Goal: Task Accomplishment & Management: Complete application form

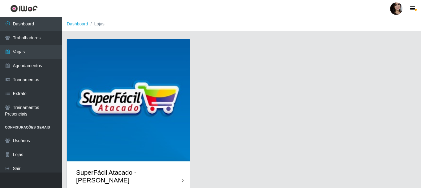
click at [180, 171] on div "SuperFácil Atacado - [PERSON_NAME]" at bounding box center [128, 176] width 123 height 28
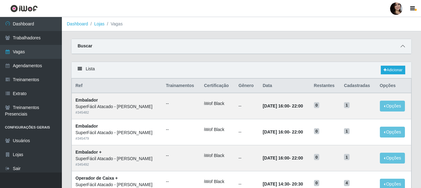
click at [401, 45] on icon at bounding box center [402, 46] width 4 height 4
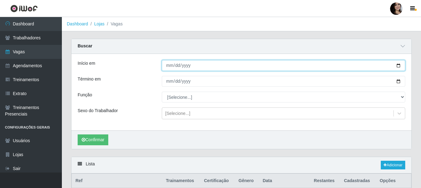
click at [398, 66] on input "Início em" at bounding box center [283, 65] width 243 height 11
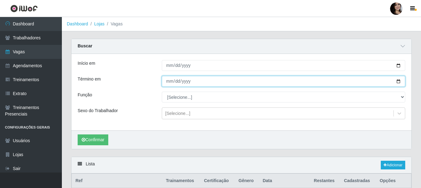
click at [397, 82] on input "Término em" at bounding box center [283, 81] width 243 height 11
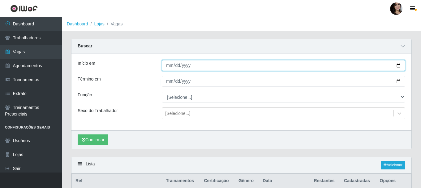
click at [396, 66] on input "[DATE]" at bounding box center [283, 65] width 243 height 11
type input "[DATE]"
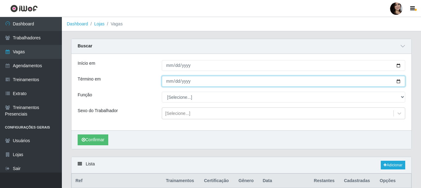
click at [398, 82] on input "Término em" at bounding box center [283, 81] width 243 height 11
type input "[DATE]"
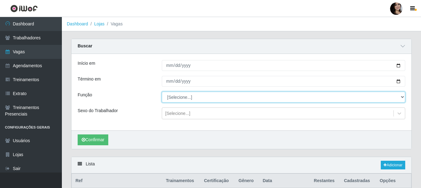
click at [201, 97] on select "[Selecione...] Embalador Embalador + Embalador ++ Operador de Caixa Operador de…" at bounding box center [283, 96] width 243 height 11
select select "22"
click at [162, 92] on select "[Selecione...] Embalador Embalador + Embalador ++ Operador de Caixa Operador de…" at bounding box center [283, 96] width 243 height 11
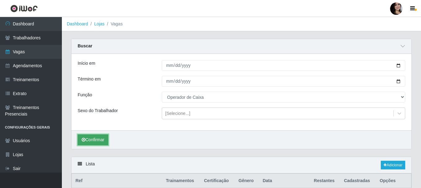
click at [81, 137] on button "Confirmar" at bounding box center [93, 139] width 31 height 11
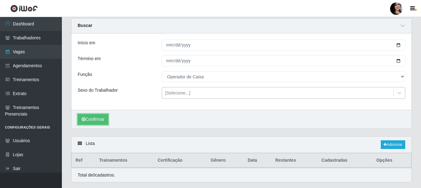
scroll to position [31, 0]
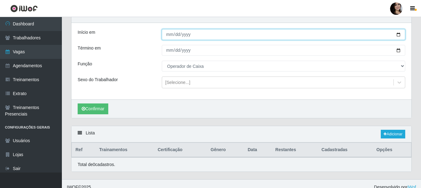
click at [398, 36] on input "[DATE]" at bounding box center [283, 34] width 243 height 11
type input "[DATE]"
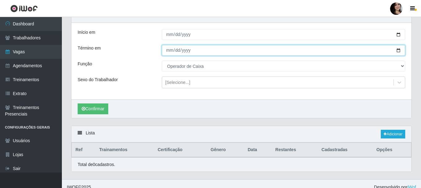
drag, startPoint x: 398, startPoint y: 52, endPoint x: 340, endPoint y: 65, distance: 59.5
click at [398, 52] on input "[DATE]" at bounding box center [283, 50] width 243 height 11
type input "[DATE]"
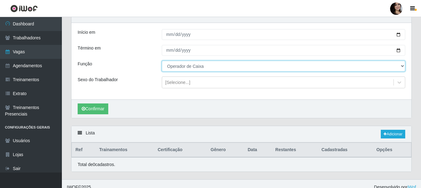
click at [398, 67] on select "[Selecione...] Embalador Embalador + Embalador ++ Operador de Caixa Operador de…" at bounding box center [283, 66] width 243 height 11
select select "72"
click at [162, 61] on select "[Selecione...] Embalador Embalador + Embalador ++ Operador de Caixa Operador de…" at bounding box center [283, 66] width 243 height 11
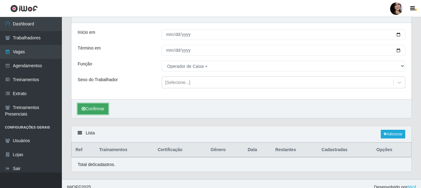
click at [81, 109] on button "Confirmar" at bounding box center [93, 108] width 31 height 11
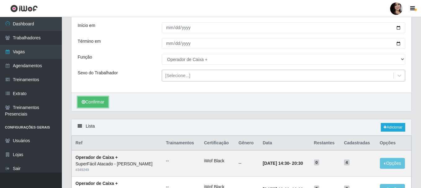
scroll to position [31, 0]
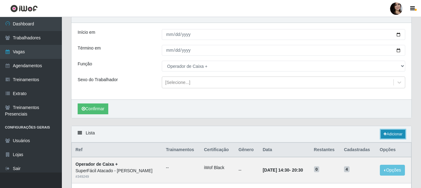
click at [399, 136] on link "Adicionar" at bounding box center [392, 133] width 24 height 9
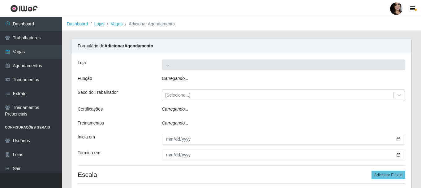
type input "SuperFácil Atacado - [PERSON_NAME]"
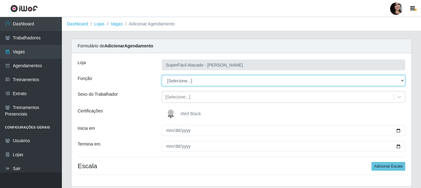
click at [401, 80] on select "[Selecione...] Embalador Embalador + Embalador ++ Operador de Caixa Operador de…" at bounding box center [283, 80] width 243 height 11
select select "72"
click at [162, 75] on select "[Selecione...] Embalador Embalador + Embalador ++ Operador de Caixa Operador de…" at bounding box center [283, 80] width 243 height 11
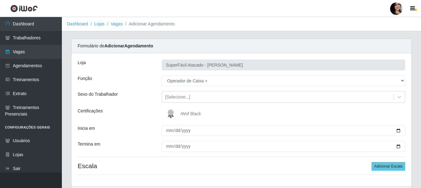
click at [189, 116] on span "iWof Black" at bounding box center [190, 113] width 20 height 5
click at [0, 0] on input "iWof Black" at bounding box center [0, 0] width 0 height 0
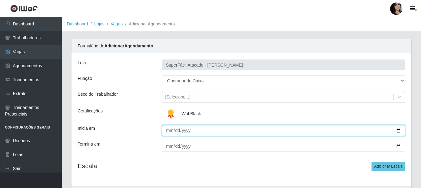
click at [399, 130] on input "Inicia em" at bounding box center [283, 130] width 243 height 11
type input "[DATE]"
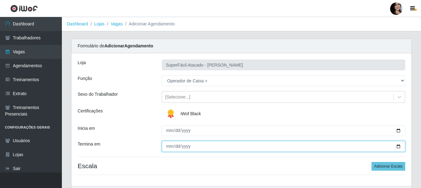
click at [396, 146] on input "Termina em" at bounding box center [283, 146] width 243 height 11
type input "[DATE]"
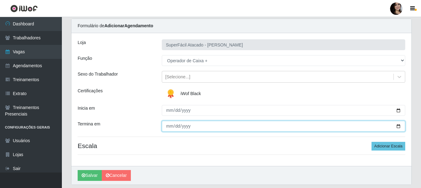
scroll to position [31, 0]
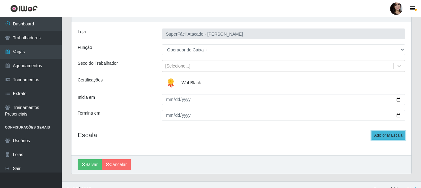
click at [391, 138] on button "Adicionar Escala" at bounding box center [388, 135] width 34 height 9
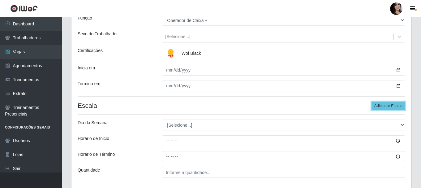
scroll to position [93, 0]
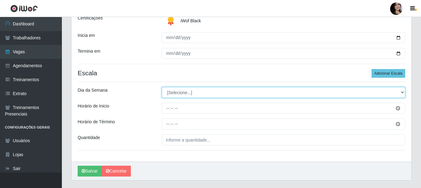
click at [400, 91] on select "[Selecione...] Segunda Terça Quarta Quinta Sexta Sábado Domingo" at bounding box center [283, 92] width 243 height 11
select select "0"
click at [162, 87] on select "[Selecione...] Segunda Terça Quarta Quinta Sexta Sábado Domingo" at bounding box center [283, 92] width 243 height 11
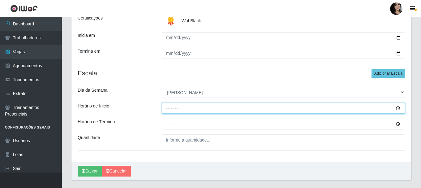
click at [168, 107] on input "Horário de Inicio" at bounding box center [283, 108] width 243 height 11
type input "10:00"
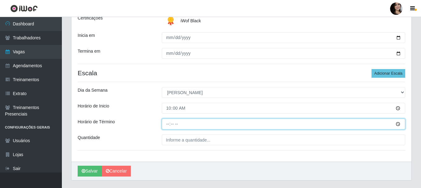
click at [168, 124] on input "Horário de Término" at bounding box center [283, 123] width 243 height 11
type input "16:00"
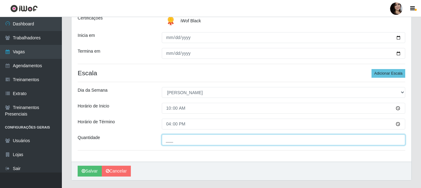
click at [171, 138] on input "___" at bounding box center [283, 139] width 243 height 11
type input "01_"
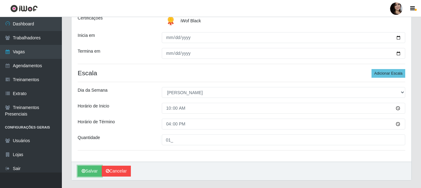
drag, startPoint x: 94, startPoint y: 170, endPoint x: 102, endPoint y: 176, distance: 10.5
click at [93, 170] on button "Salvar" at bounding box center [90, 170] width 24 height 11
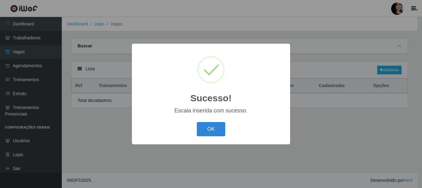
select select "72"
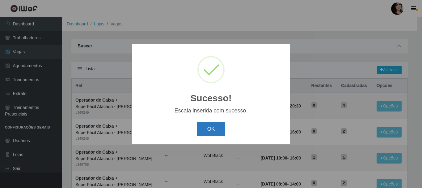
click at [206, 130] on button "OK" at bounding box center [211, 129] width 29 height 15
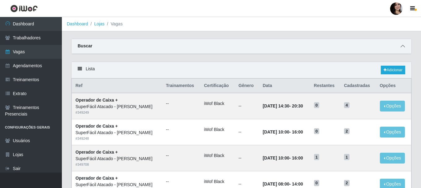
click at [402, 46] on icon at bounding box center [402, 46] width 4 height 4
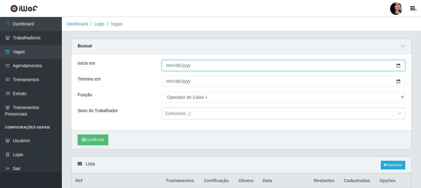
click at [399, 67] on input "[DATE]" at bounding box center [283, 65] width 243 height 11
type input "[DATE]"
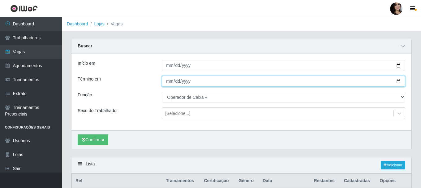
click at [395, 81] on input "[DATE]" at bounding box center [283, 81] width 243 height 11
click at [399, 81] on input "[DATE]" at bounding box center [283, 81] width 243 height 11
type input "[DATE]"
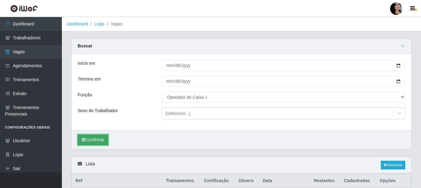
click at [98, 141] on button "Confirmar" at bounding box center [93, 139] width 31 height 11
click at [89, 142] on button "Confirmar" at bounding box center [93, 139] width 31 height 11
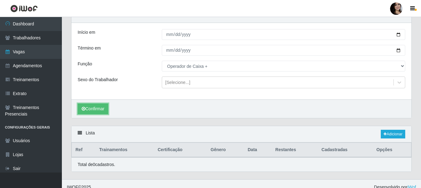
scroll to position [38, 0]
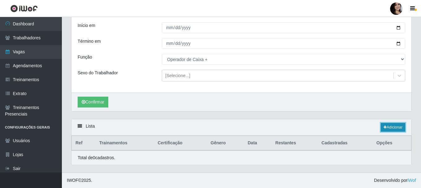
click at [396, 125] on link "Adicionar" at bounding box center [392, 127] width 24 height 9
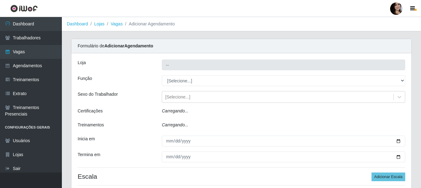
type input "SuperFácil Atacado - [PERSON_NAME]"
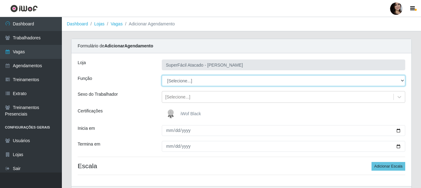
click at [400, 79] on select "[Selecione...] Embalador Embalador + Embalador ++ Operador de Caixa Operador de…" at bounding box center [283, 80] width 243 height 11
select select "22"
click at [162, 75] on select "[Selecione...] Embalador Embalador + Embalador ++ Operador de Caixa Operador de…" at bounding box center [283, 80] width 243 height 11
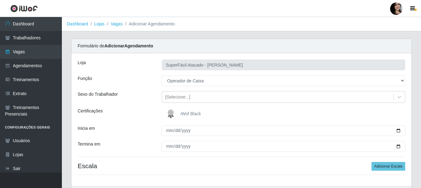
click at [189, 115] on span "iWof Black" at bounding box center [190, 113] width 20 height 5
click at [0, 0] on input "iWof Black" at bounding box center [0, 0] width 0 height 0
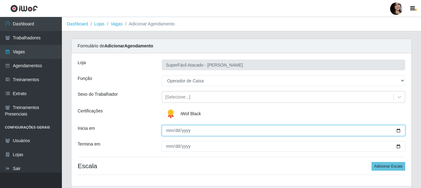
click at [397, 132] on input "Inicia em" at bounding box center [283, 130] width 243 height 11
type input "[DATE]"
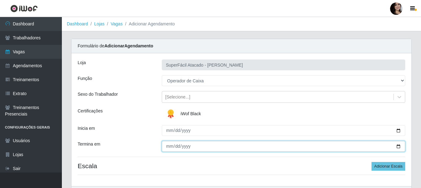
click at [401, 146] on input "Termina em" at bounding box center [283, 146] width 243 height 11
click at [399, 146] on input "Termina em" at bounding box center [283, 146] width 243 height 11
type input "[DATE]"
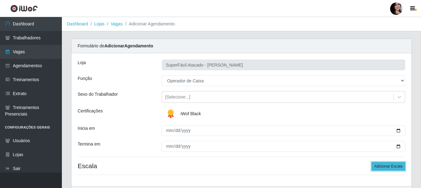
click at [390, 168] on button "Adicionar Escala" at bounding box center [388, 166] width 34 height 9
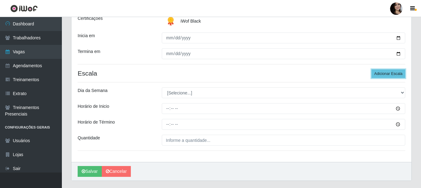
scroll to position [93, 0]
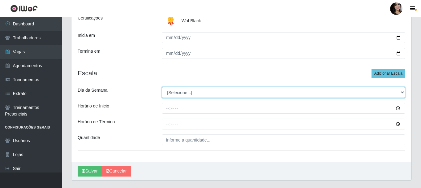
click at [401, 92] on select "[Selecione...] Segunda Terça Quarta Quinta Sexta Sábado Domingo" at bounding box center [283, 92] width 243 height 11
select select "1"
click at [162, 87] on select "[Selecione...] Segunda Terça Quarta Quinta Sexta Sábado Domingo" at bounding box center [283, 92] width 243 height 11
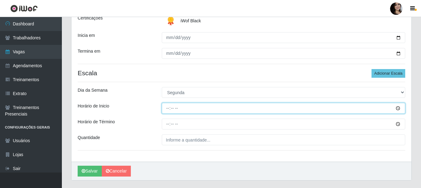
click at [253, 109] on input "Horário de Inicio" at bounding box center [283, 108] width 243 height 11
click at [167, 108] on input "Horário de Inicio" at bounding box center [283, 108] width 243 height 11
type input "08:00"
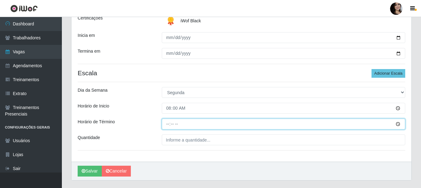
click at [167, 123] on input "Horário de Término" at bounding box center [283, 123] width 243 height 11
type input "14:00"
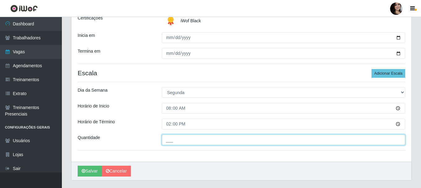
click at [172, 141] on input "___" at bounding box center [283, 139] width 243 height 11
type input "02_"
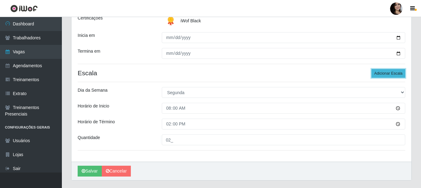
click at [385, 75] on button "Adicionar Escala" at bounding box center [388, 73] width 34 height 9
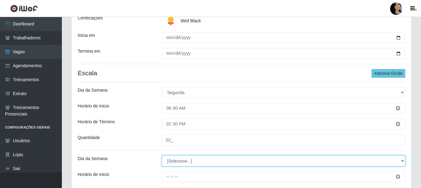
click at [401, 160] on select "[Selecione...] Segunda Terça Quarta Quinta Sexta Sábado Domingo" at bounding box center [283, 160] width 243 height 11
select select "1"
click at [162, 155] on select "[Selecione...] Segunda Terça Quarta Quinta Sexta Sábado Domingo" at bounding box center [283, 160] width 243 height 11
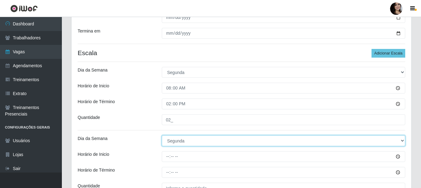
scroll to position [124, 0]
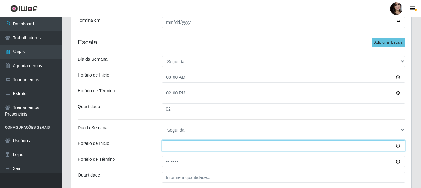
click at [398, 146] on input "Horário de Inicio" at bounding box center [283, 145] width 243 height 11
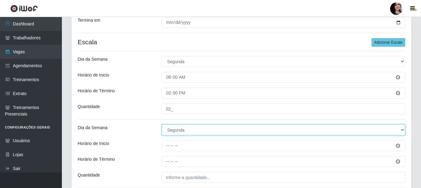
click at [245, 129] on select "[Selecione...] Segunda Terça Quarta Quinta Sexta Sábado Domingo" at bounding box center [283, 129] width 243 height 11
click at [184, 130] on select "[Selecione...] Segunda Terça Quarta Quinta Sexta Sábado Domingo" at bounding box center [283, 129] width 243 height 11
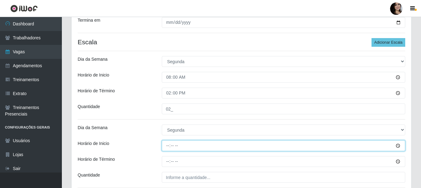
click at [167, 147] on input "Horário de Inicio" at bounding box center [283, 145] width 243 height 11
type input "09:00"
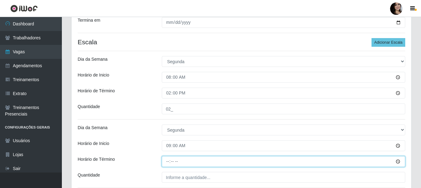
click at [167, 160] on input "Horário de Término" at bounding box center [283, 161] width 243 height 11
click at [168, 160] on input "Horário de Término" at bounding box center [283, 161] width 243 height 11
type input "15:00"
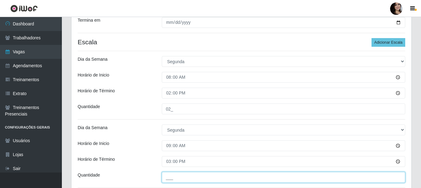
click at [171, 177] on input "___" at bounding box center [283, 177] width 243 height 11
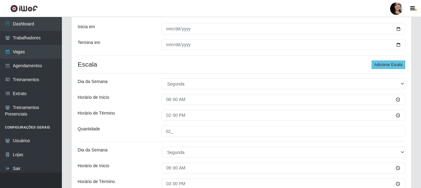
scroll to position [93, 0]
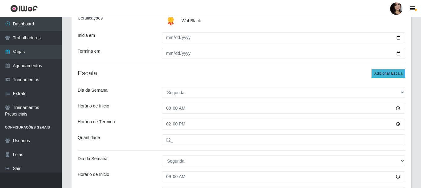
type input "02_"
click at [379, 73] on button "Adicionar Escala" at bounding box center [388, 73] width 34 height 9
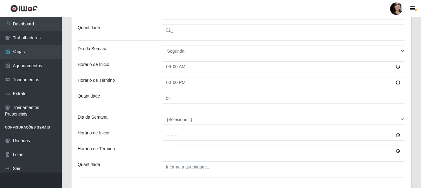
scroll to position [216, 0]
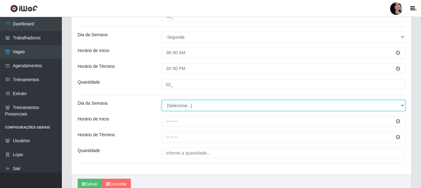
click at [402, 104] on select "[Selecione...] Segunda Terça Quarta Quinta Sexta Sábado Domingo" at bounding box center [283, 105] width 243 height 11
select select "1"
click at [162, 100] on select "[Selecione...] Segunda Terça Quarta Quinta Sexta Sábado Domingo" at bounding box center [283, 105] width 243 height 11
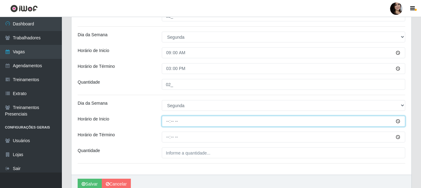
click at [168, 121] on input "Horário de Inicio" at bounding box center [283, 121] width 243 height 11
type input "10:00"
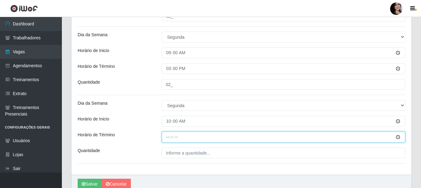
click at [168, 138] on input "Horário de Término" at bounding box center [283, 136] width 243 height 11
type input "16:00"
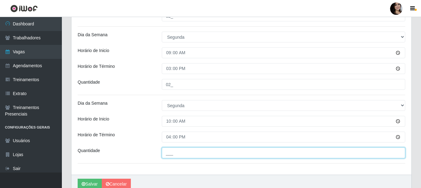
click at [172, 153] on input "___" at bounding box center [283, 152] width 243 height 11
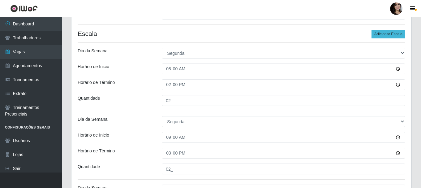
scroll to position [121, 0]
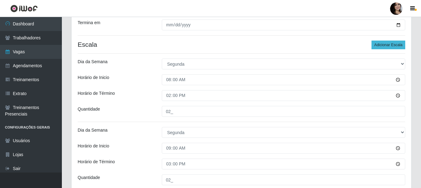
type input "02_"
click at [389, 43] on button "Adicionar Escala" at bounding box center [388, 44] width 34 height 9
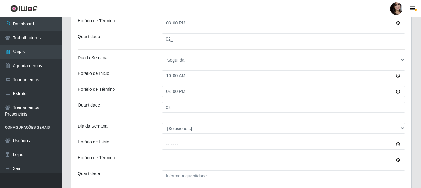
scroll to position [276, 0]
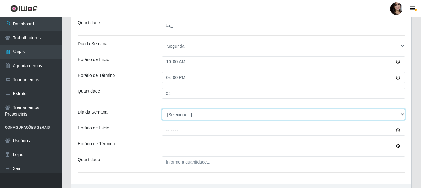
click at [230, 115] on select "[Selecione...] Segunda Terça Quarta Quinta Sexta Sábado Domingo" at bounding box center [283, 114] width 243 height 11
select select "1"
click at [162, 109] on select "[Selecione...] Segunda Terça Quarta Quinta Sexta Sábado Domingo" at bounding box center [283, 114] width 243 height 11
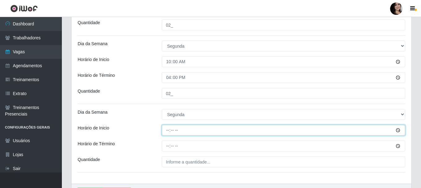
click at [166, 131] on input "Horário de Inicio" at bounding box center [283, 130] width 243 height 11
type input "17:00"
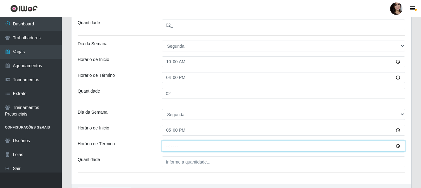
click at [168, 146] on input "Horário de Término" at bounding box center [283, 145] width 243 height 11
type input "23:00"
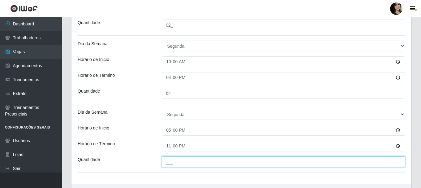
click at [189, 163] on input "___" at bounding box center [283, 161] width 243 height 11
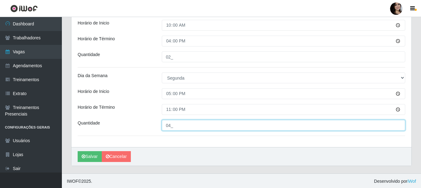
scroll to position [313, 0]
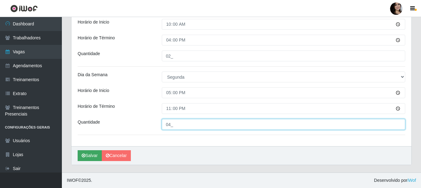
type input "04_"
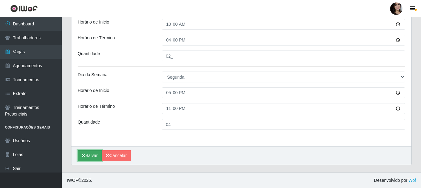
click at [95, 155] on button "Salvar" at bounding box center [90, 155] width 24 height 11
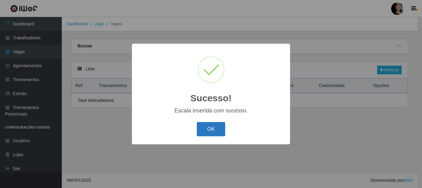
click at [217, 133] on button "OK" at bounding box center [211, 129] width 29 height 15
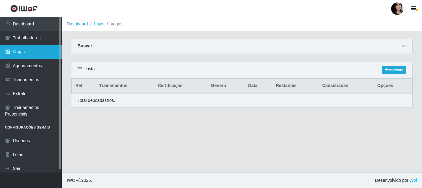
click at [51, 51] on link "Vagas" at bounding box center [31, 52] width 62 height 14
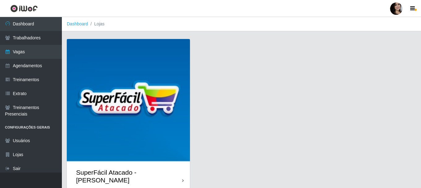
click at [181, 172] on div "SuperFácil Atacado - [PERSON_NAME]" at bounding box center [128, 176] width 123 height 28
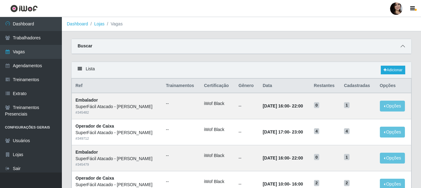
click at [402, 46] on icon at bounding box center [402, 46] width 4 height 4
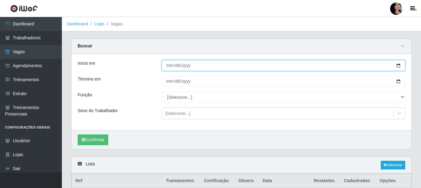
click at [396, 65] on input "Início em" at bounding box center [283, 65] width 243 height 11
type input "[DATE]"
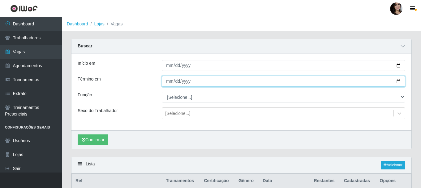
click at [398, 82] on input "Término em" at bounding box center [283, 81] width 243 height 11
type input "[DATE]"
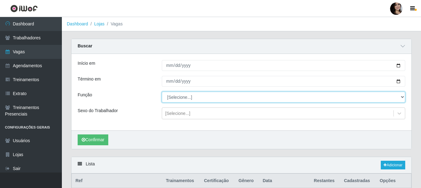
click at [400, 96] on select "[Selecione...] Embalador Embalador + Embalador ++ Operador de Caixa Operador de…" at bounding box center [283, 96] width 243 height 11
select select "22"
click at [162, 92] on select "[Selecione...] Embalador Embalador + Embalador ++ Operador de Caixa Operador de…" at bounding box center [283, 96] width 243 height 11
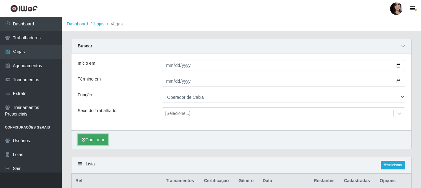
click at [104, 142] on button "Confirmar" at bounding box center [93, 139] width 31 height 11
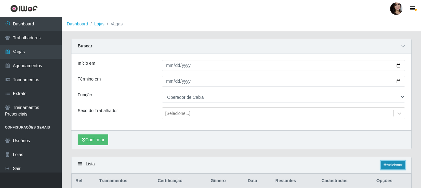
click at [395, 166] on link "Adicionar" at bounding box center [392, 164] width 24 height 9
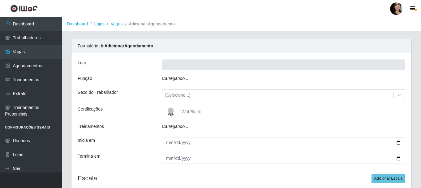
type input "SuperFácil Atacado - [PERSON_NAME]"
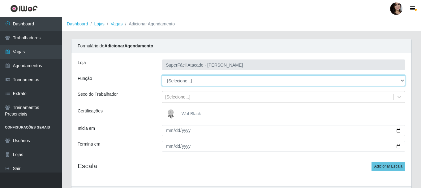
click at [401, 78] on select "[Selecione...] Embalador Embalador + Embalador ++ Operador de Caixa Operador de…" at bounding box center [283, 80] width 243 height 11
select select "22"
click at [162, 75] on select "[Selecione...] Embalador Embalador + Embalador ++ Operador de Caixa Operador de…" at bounding box center [283, 80] width 243 height 11
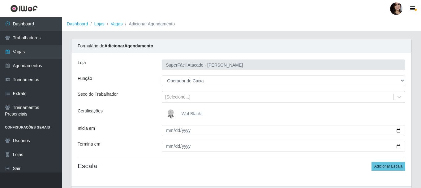
click at [181, 113] on span "iWof Black" at bounding box center [190, 113] width 20 height 5
click at [0, 0] on input "iWof Black" at bounding box center [0, 0] width 0 height 0
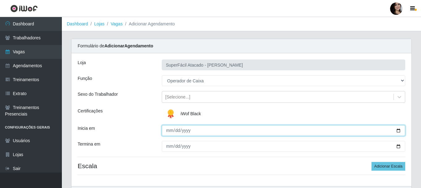
click at [396, 131] on input "Inicia em" at bounding box center [283, 130] width 243 height 11
type input "[DATE]"
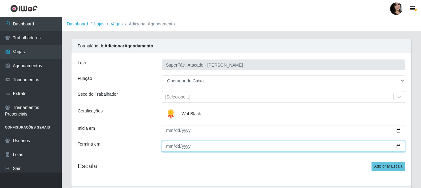
click at [399, 147] on input "Termina em" at bounding box center [283, 146] width 243 height 11
type input "[DATE]"
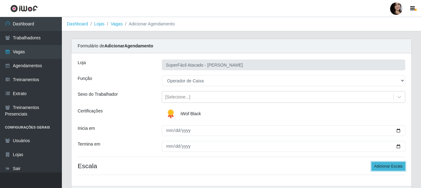
click at [386, 167] on button "Adicionar Escala" at bounding box center [388, 166] width 34 height 9
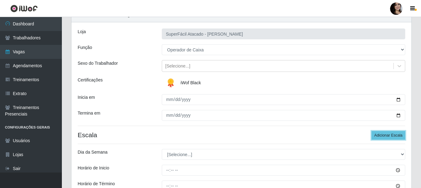
scroll to position [62, 0]
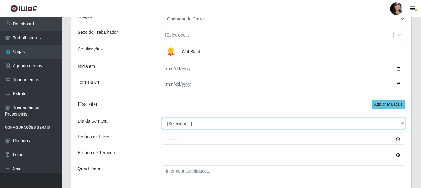
click at [400, 122] on select "[Selecione...] Segunda Terça Quarta Quinta Sexta Sábado Domingo" at bounding box center [283, 123] width 243 height 11
select select "3"
click at [162, 118] on select "[Selecione...] Segunda Terça Quarta Quinta Sexta Sábado Domingo" at bounding box center [283, 123] width 243 height 11
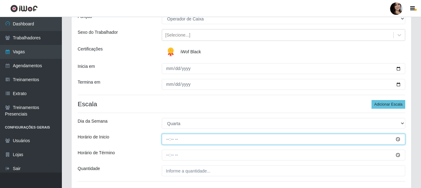
click at [167, 139] on input "Horário de Inicio" at bounding box center [283, 138] width 243 height 11
type input "07:30"
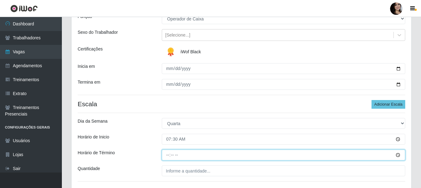
drag, startPoint x: 169, startPoint y: 154, endPoint x: 195, endPoint y: 163, distance: 27.3
click at [168, 155] on input "Horário de Término" at bounding box center [283, 154] width 243 height 11
type input "13:30"
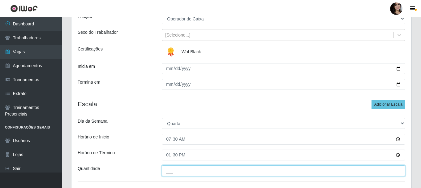
click at [215, 170] on input "___" at bounding box center [283, 170] width 243 height 11
type input "02_"
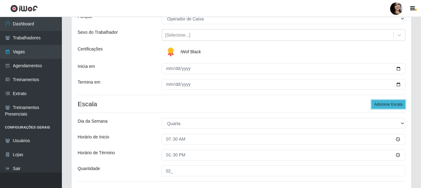
click at [388, 105] on button "Adicionar Escala" at bounding box center [388, 104] width 34 height 9
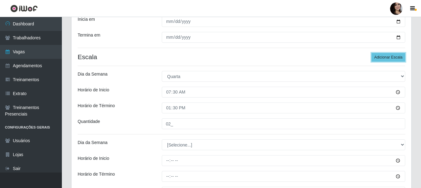
scroll to position [124, 0]
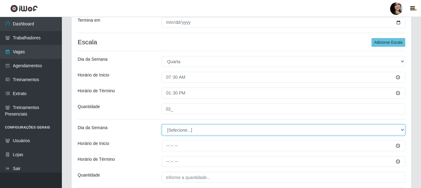
click at [193, 134] on select "[Selecione...] Segunda Terça Quarta Quinta Sexta Sábado Domingo" at bounding box center [283, 129] width 243 height 11
select select "3"
click at [162, 124] on select "[Selecione...] Segunda Terça Quarta Quinta Sexta Sábado Domingo" at bounding box center [283, 129] width 243 height 11
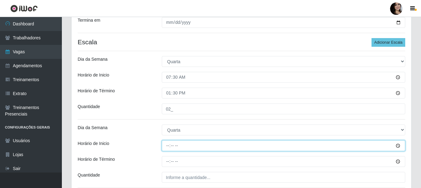
click at [167, 145] on input "Horário de Inicio" at bounding box center [283, 145] width 243 height 11
type input "08:00"
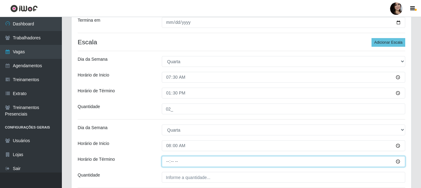
click at [165, 161] on input "Horário de Término" at bounding box center [283, 161] width 243 height 11
type input "14:00"
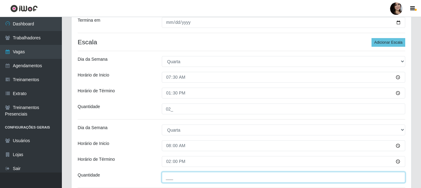
click at [182, 180] on input "___" at bounding box center [283, 177] width 243 height 11
type input "02_"
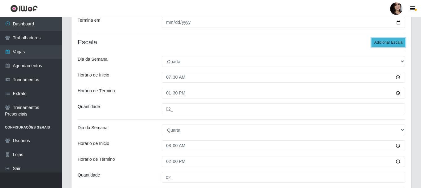
click at [391, 43] on button "Adicionar Escala" at bounding box center [388, 42] width 34 height 9
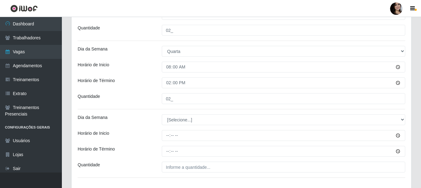
scroll to position [216, 0]
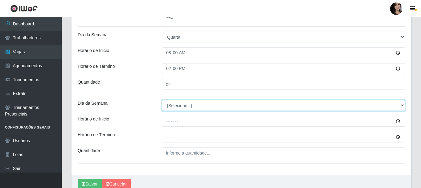
click at [401, 104] on select "[Selecione...] Segunda Terça Quarta Quinta Sexta Sábado Domingo" at bounding box center [283, 105] width 243 height 11
select select "3"
click at [162, 100] on select "[Selecione...] Segunda Terça Quarta Quinta Sexta Sábado Domingo" at bounding box center [283, 105] width 243 height 11
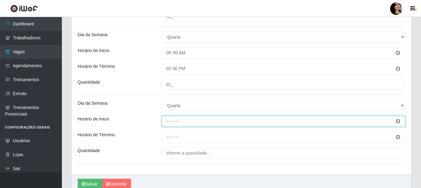
click at [167, 122] on input "Horário de Inicio" at bounding box center [283, 121] width 243 height 11
type input "10:00"
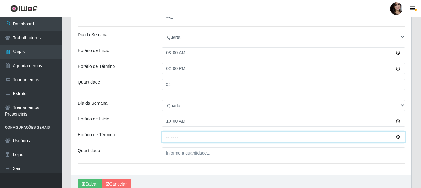
click at [166, 137] on input "Horário de Término" at bounding box center [283, 136] width 243 height 11
type input "16:00"
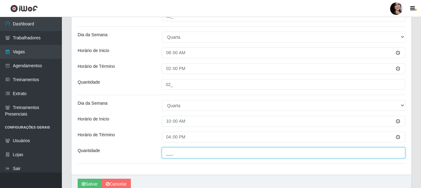
click at [238, 150] on input "___" at bounding box center [283, 152] width 243 height 11
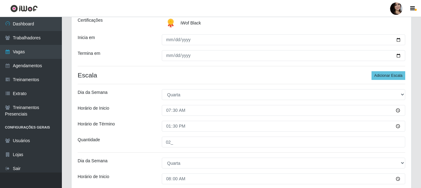
scroll to position [90, 0]
type input "03_"
click at [383, 74] on button "Adicionar Escala" at bounding box center [388, 75] width 34 height 9
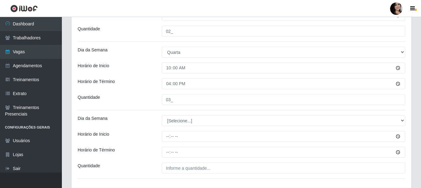
scroll to position [307, 0]
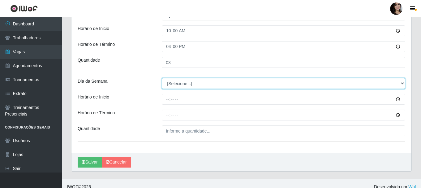
click at [328, 84] on select "[Selecione...] Segunda Terça Quarta Quinta Sexta Sábado Domingo" at bounding box center [283, 83] width 243 height 11
select select "3"
click at [162, 78] on select "[Selecione...] Segunda Terça Quarta Quinta Sexta Sábado Domingo" at bounding box center [283, 83] width 243 height 11
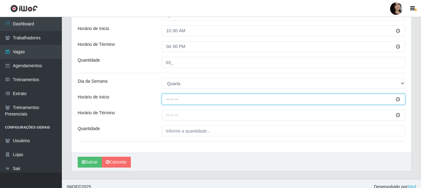
drag, startPoint x: 170, startPoint y: 99, endPoint x: 186, endPoint y: 113, distance: 21.3
click at [170, 99] on input "Horário de Inicio" at bounding box center [283, 99] width 243 height 11
type input "16:30"
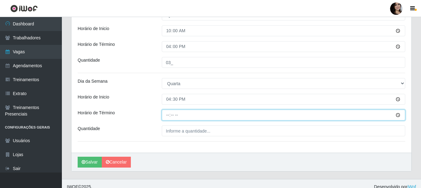
click at [167, 114] on input "Horário de Término" at bounding box center [283, 114] width 243 height 11
type input "22:30"
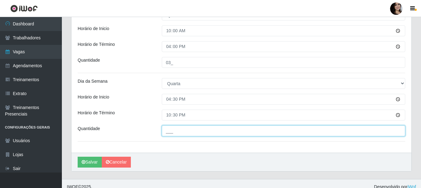
click at [169, 132] on input "___" at bounding box center [283, 130] width 243 height 11
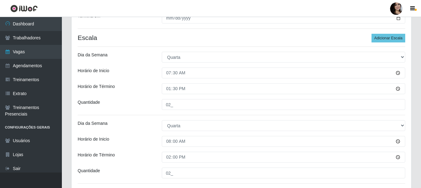
scroll to position [121, 0]
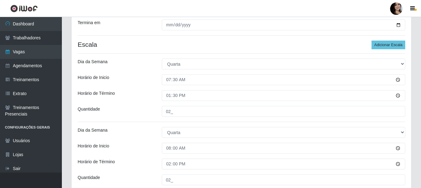
type input "03_"
click at [385, 40] on div "Loja SuperFácil Atacado - [PERSON_NAME] Função [Selecione...] Embalador Embalad…" at bounding box center [241, 135] width 340 height 406
click at [385, 46] on button "Adicionar Escala" at bounding box center [388, 44] width 34 height 9
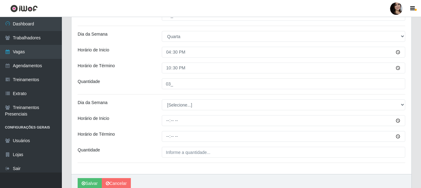
scroll to position [368, 0]
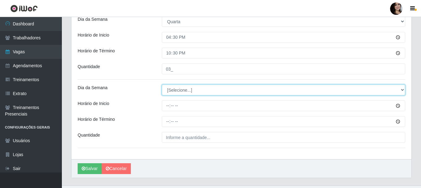
click at [402, 90] on select "[Selecione...] Segunda Terça Quarta Quinta Sexta Sábado Domingo" at bounding box center [283, 89] width 243 height 11
select select "3"
click at [162, 84] on select "[Selecione...] Segunda Terça Quarta Quinta Sexta Sábado Domingo" at bounding box center [283, 89] width 243 height 11
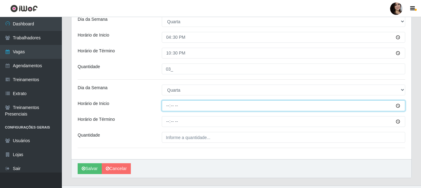
click at [167, 104] on input "Horário de Inicio" at bounding box center [283, 105] width 243 height 11
type input "17:00"
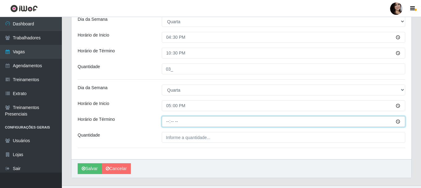
click at [166, 120] on input "Horário de Término" at bounding box center [283, 121] width 243 height 11
type input "23:00"
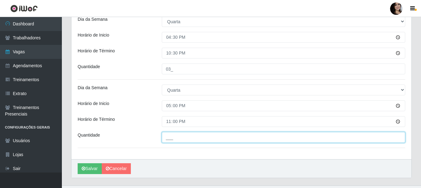
click at [220, 137] on input "___" at bounding box center [283, 137] width 243 height 11
type input "04_"
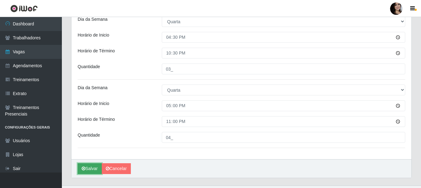
click at [92, 167] on button "Salvar" at bounding box center [90, 168] width 24 height 11
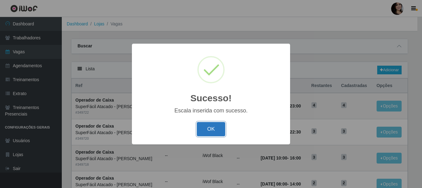
click at [211, 125] on button "OK" at bounding box center [211, 129] width 29 height 15
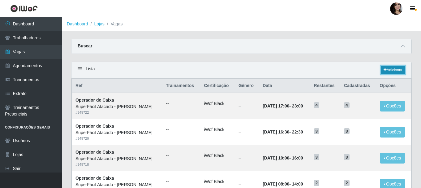
click at [392, 70] on link "Adicionar" at bounding box center [392, 70] width 24 height 9
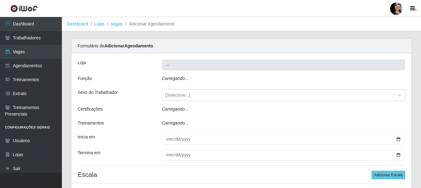
type input "SuperFácil Atacado - [PERSON_NAME]"
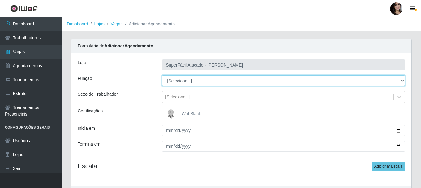
click at [402, 78] on select "[Selecione...] Embalador Embalador + Embalador ++ Operador de Caixa Operador de…" at bounding box center [283, 80] width 243 height 11
select select "22"
click at [162, 75] on select "[Selecione...] Embalador Embalador + Embalador ++ Operador de Caixa Operador de…" at bounding box center [283, 80] width 243 height 11
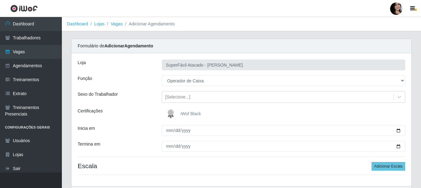
click at [190, 114] on span "iWof Black" at bounding box center [190, 113] width 20 height 5
click at [0, 0] on input "iWof Black" at bounding box center [0, 0] width 0 height 0
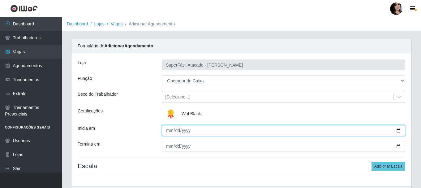
click at [398, 128] on input "Inicia em" at bounding box center [283, 130] width 243 height 11
type input "[DATE]"
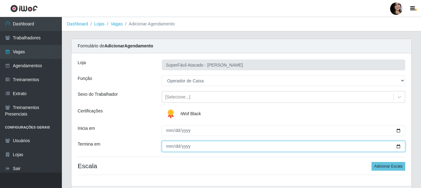
click at [395, 147] on input "Termina em" at bounding box center [283, 146] width 243 height 11
type input "[DATE]"
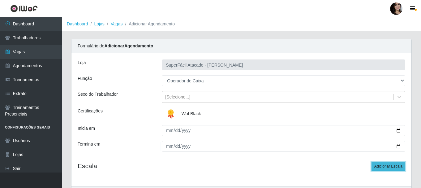
click at [375, 166] on button "Adicionar Escala" at bounding box center [388, 166] width 34 height 9
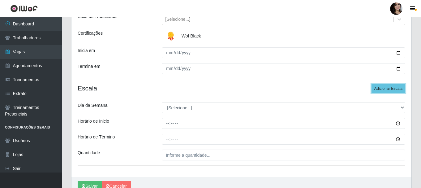
scroll to position [93, 0]
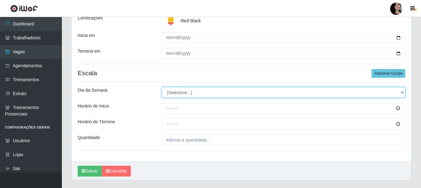
click at [400, 91] on select "[Selecione...] Segunda Terça Quarta Quinta Sexta Sábado Domingo" at bounding box center [283, 92] width 243 height 11
select select "4"
click at [162, 87] on select "[Selecione...] Segunda Terça Quarta Quinta Sexta Sábado Domingo" at bounding box center [283, 92] width 243 height 11
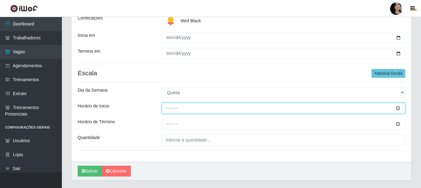
click at [167, 109] on input "Horário de Inicio" at bounding box center [283, 108] width 243 height 11
type input "07:30"
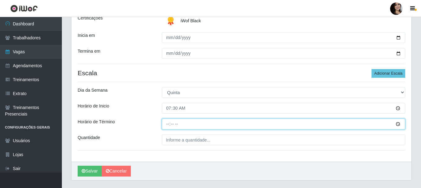
click at [166, 125] on input "Horário de Término" at bounding box center [283, 123] width 243 height 11
type input "13:30"
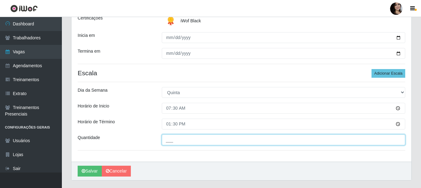
click at [253, 140] on input "___" at bounding box center [283, 139] width 243 height 11
type input "02_"
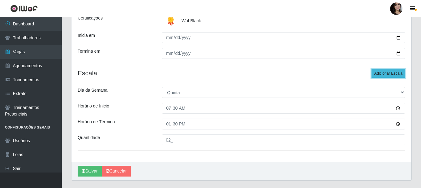
click at [382, 72] on button "Adicionar Escala" at bounding box center [388, 73] width 34 height 9
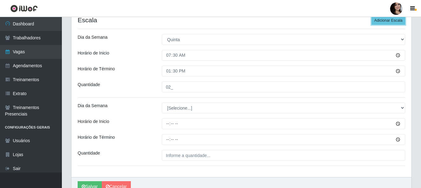
scroll to position [155, 0]
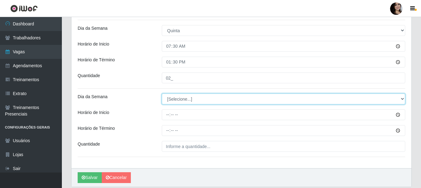
click at [304, 99] on select "[Selecione...] Segunda Terça Quarta Quinta Sexta Sábado Domingo" at bounding box center [283, 98] width 243 height 11
select select "4"
click at [162, 93] on select "[Selecione...] Segunda Terça Quarta Quinta Sexta Sábado Domingo" at bounding box center [283, 98] width 243 height 11
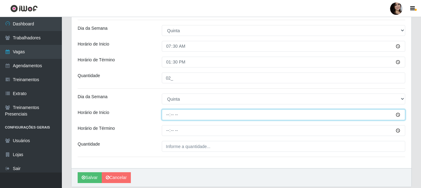
click at [166, 115] on input "Horário de Inicio" at bounding box center [283, 114] width 243 height 11
type input "08:00"
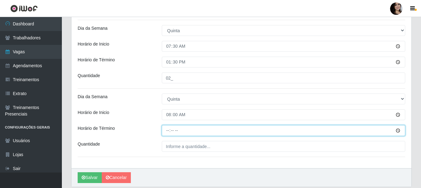
click at [167, 132] on input "Horário de Término" at bounding box center [283, 130] width 243 height 11
type input "14:00"
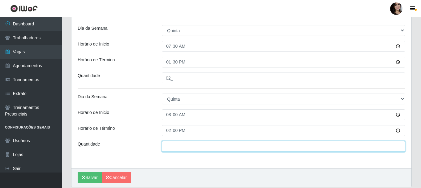
click at [212, 147] on input "___" at bounding box center [283, 146] width 243 height 11
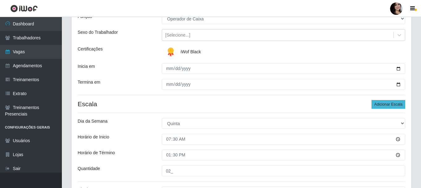
type input "02_"
click at [384, 104] on button "Adicionar Escala" at bounding box center [388, 104] width 34 height 9
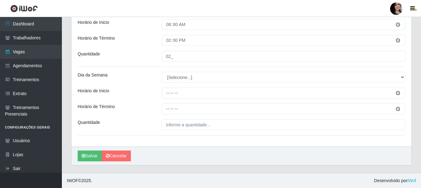
scroll to position [245, 0]
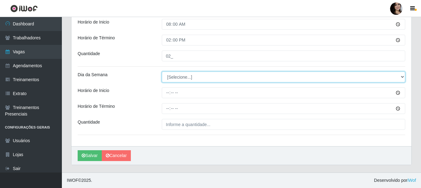
click at [261, 77] on select "[Selecione...] Segunda Terça Quarta Quinta Sexta Sábado Domingo" at bounding box center [283, 76] width 243 height 11
select select "4"
click at [162, 71] on select "[Selecione...] Segunda Terça Quarta Quinta Sexta Sábado Domingo" at bounding box center [283, 76] width 243 height 11
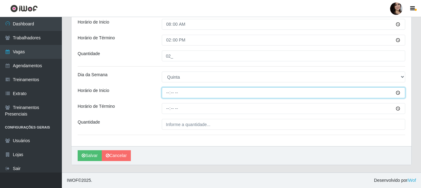
click at [169, 94] on input "Horário de Inicio" at bounding box center [283, 92] width 243 height 11
type input "10:00"
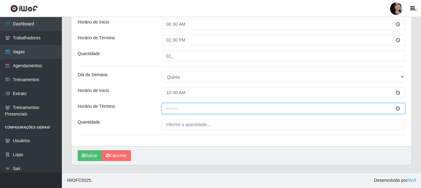
drag, startPoint x: 167, startPoint y: 109, endPoint x: 178, endPoint y: 117, distance: 13.1
click at [167, 109] on input "Horário de Término" at bounding box center [283, 108] width 243 height 11
type input "16:00"
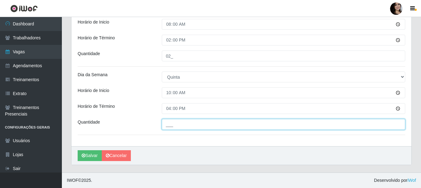
click at [199, 126] on input "___" at bounding box center [283, 124] width 243 height 11
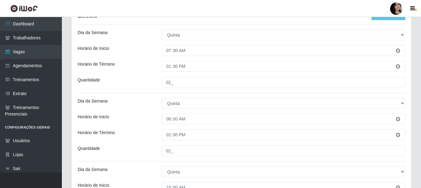
scroll to position [121, 0]
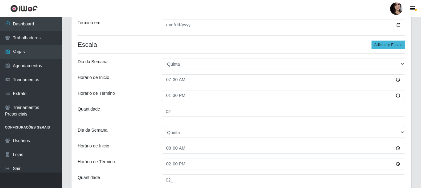
type input "03_"
click at [396, 41] on button "Adicionar Escala" at bounding box center [388, 44] width 34 height 9
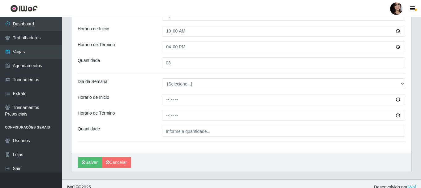
scroll to position [307, 0]
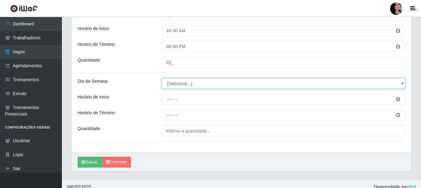
click at [219, 84] on select "[Selecione...] Segunda Terça Quarta Quinta Sexta Sábado Domingo" at bounding box center [283, 83] width 243 height 11
select select "4"
click at [162, 78] on select "[Selecione...] Segunda Terça Quarta Quinta Sexta Sábado Domingo" at bounding box center [283, 83] width 243 height 11
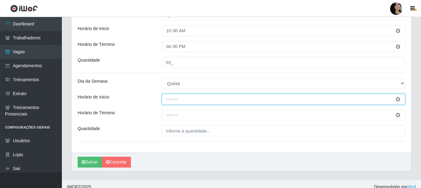
drag, startPoint x: 166, startPoint y: 98, endPoint x: 183, endPoint y: 108, distance: 19.3
click at [166, 99] on input "Horário de Inicio" at bounding box center [283, 99] width 243 height 11
type input "16:30"
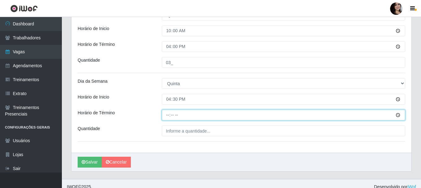
click at [167, 115] on input "Horário de Término" at bounding box center [283, 114] width 243 height 11
type input "22:30"
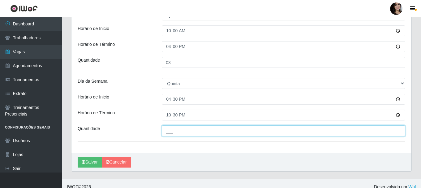
click at [303, 135] on input "___" at bounding box center [283, 130] width 243 height 11
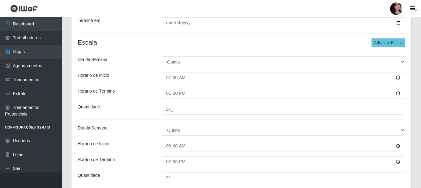
scroll to position [90, 0]
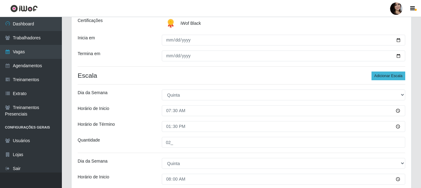
type input "03_"
click at [387, 76] on button "Adicionar Escala" at bounding box center [388, 75] width 34 height 9
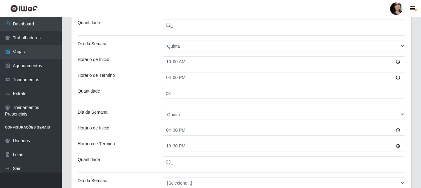
scroll to position [368, 0]
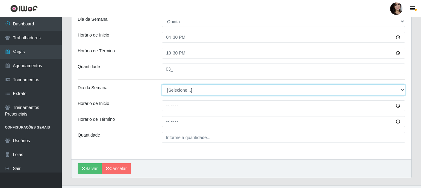
click at [203, 89] on select "[Selecione...] Segunda Terça Quarta Quinta Sexta Sábado Domingo" at bounding box center [283, 89] width 243 height 11
select select "4"
click at [162, 84] on select "[Selecione...] Segunda Terça Quarta Quinta Sexta Sábado Domingo" at bounding box center [283, 89] width 243 height 11
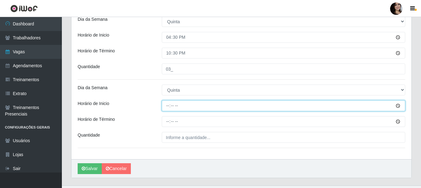
click at [168, 104] on input "Horário de Inicio" at bounding box center [283, 105] width 243 height 11
type input "17:00"
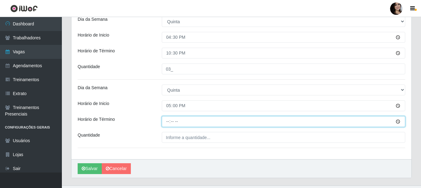
click at [166, 121] on input "Horário de Término" at bounding box center [283, 121] width 243 height 11
type input "17:00"
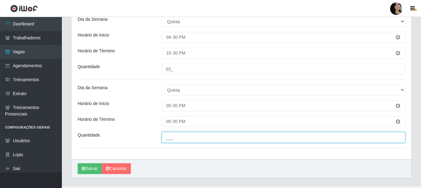
click at [227, 139] on input "___" at bounding box center [283, 137] width 243 height 11
type input "04_"
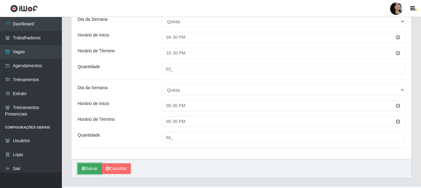
click at [94, 168] on button "Salvar" at bounding box center [90, 168] width 24 height 11
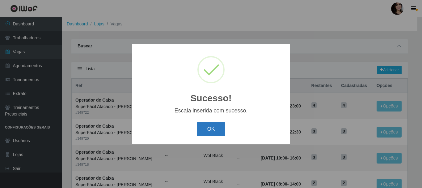
click at [218, 127] on button "OK" at bounding box center [211, 129] width 29 height 15
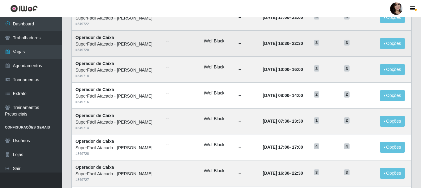
scroll to position [124, 0]
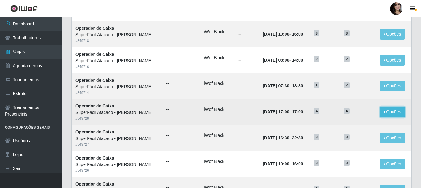
click at [388, 114] on button "Opções" at bounding box center [391, 111] width 25 height 11
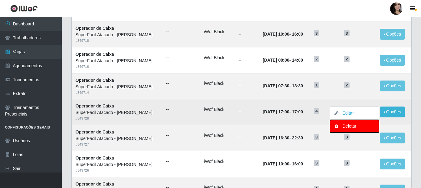
click at [368, 125] on div "Deletar" at bounding box center [354, 126] width 36 height 6
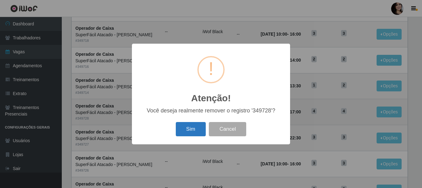
click at [202, 127] on button "Sim" at bounding box center [191, 129] width 30 height 15
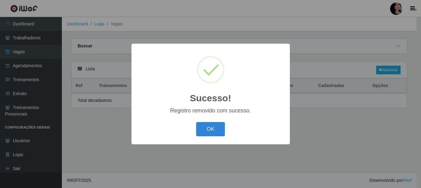
scroll to position [0, 0]
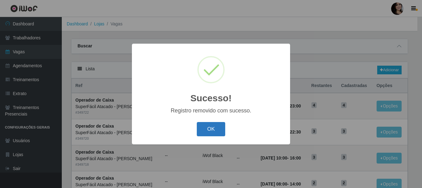
click at [222, 129] on button "OK" at bounding box center [211, 129] width 29 height 15
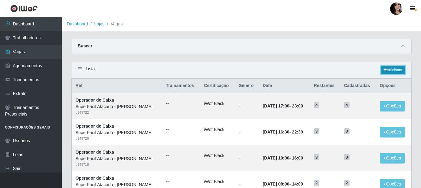
click at [387, 70] on link "Adicionar" at bounding box center [392, 70] width 24 height 9
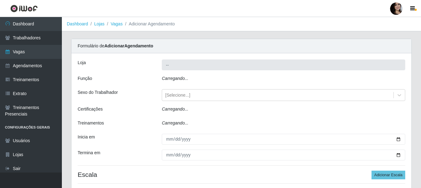
type input "SuperFácil Atacado - [PERSON_NAME]"
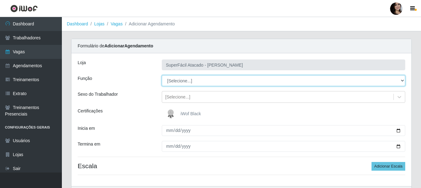
drag, startPoint x: 401, startPoint y: 79, endPoint x: 394, endPoint y: 81, distance: 7.4
click at [400, 79] on select "[Selecione...] Embalador Embalador + Embalador ++ Operador de Caixa Operador de…" at bounding box center [283, 80] width 243 height 11
select select "22"
click at [162, 75] on select "[Selecione...] Embalador Embalador + Embalador ++ Operador de Caixa Operador de…" at bounding box center [283, 80] width 243 height 11
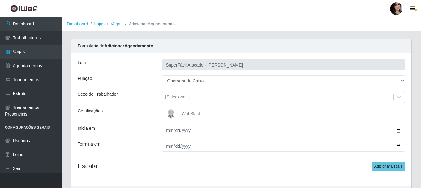
click at [191, 113] on span "iWof Black" at bounding box center [190, 113] width 20 height 5
click at [0, 0] on input "iWof Black" at bounding box center [0, 0] width 0 height 0
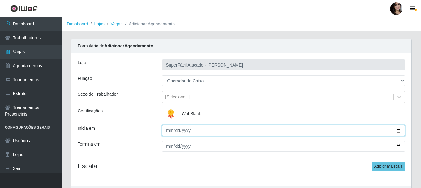
click at [397, 131] on input "Inicia em" at bounding box center [283, 130] width 243 height 11
type input "[DATE]"
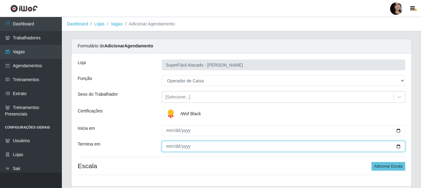
click at [398, 146] on input "Termina em" at bounding box center [283, 146] width 243 height 11
type input "[DATE]"
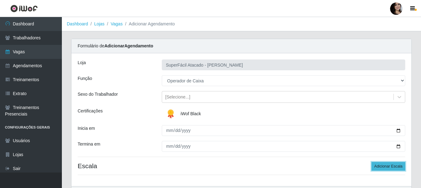
click at [380, 163] on button "Adicionar Escala" at bounding box center [388, 166] width 34 height 9
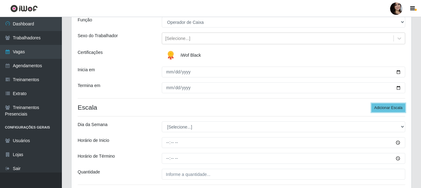
scroll to position [62, 0]
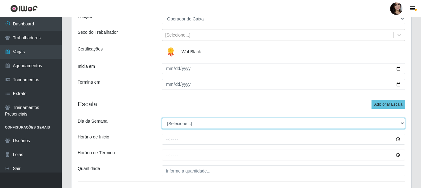
click at [398, 123] on select "[Selecione...] Segunda Terça Quarta Quinta Sexta Sábado Domingo" at bounding box center [283, 123] width 243 height 11
select select "4"
click at [162, 118] on select "[Selecione...] Segunda Terça Quarta Quinta Sexta Sábado Domingo" at bounding box center [283, 123] width 243 height 11
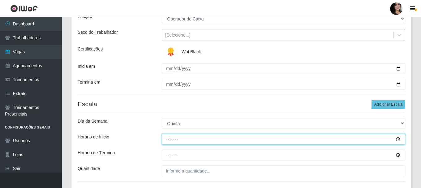
click at [169, 140] on input "Horário de Inicio" at bounding box center [283, 138] width 243 height 11
type input "17:00"
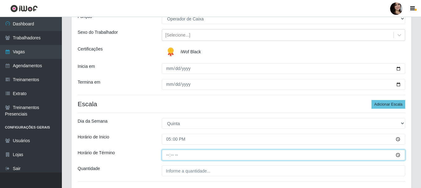
click at [168, 156] on input "Horário de Término" at bounding box center [283, 154] width 243 height 11
type input "23:00"
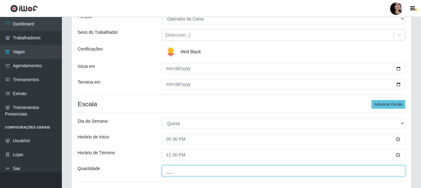
click at [284, 172] on input "___" at bounding box center [283, 170] width 243 height 11
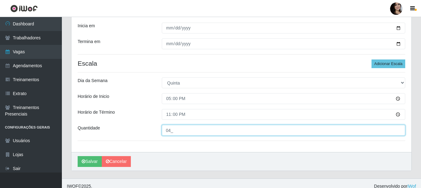
scroll to position [108, 0]
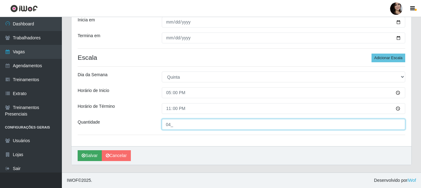
type input "04_"
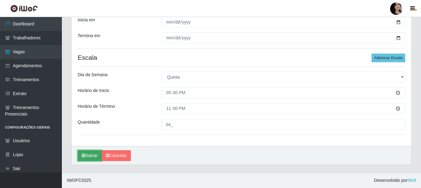
click at [89, 153] on button "Salvar" at bounding box center [90, 155] width 24 height 11
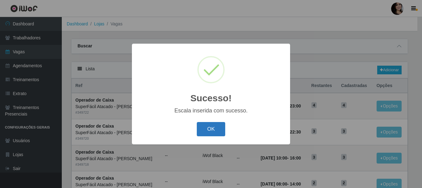
click at [212, 131] on button "OK" at bounding box center [211, 129] width 29 height 15
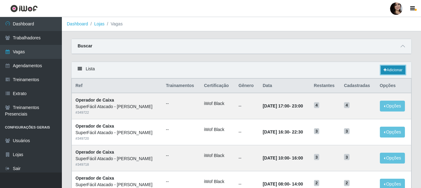
click at [384, 69] on icon at bounding box center [384, 70] width 3 height 4
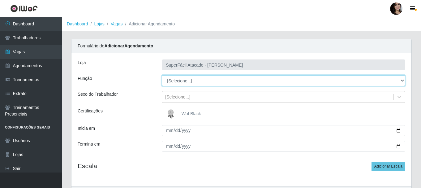
click at [399, 79] on select "[Selecione...] Embalador Embalador + Embalador ++ Operador de Caixa Operador de…" at bounding box center [283, 80] width 243 height 11
select select "22"
click at [162, 75] on select "[Selecione...] Embalador Embalador + Embalador ++ Operador de Caixa Operador de…" at bounding box center [283, 80] width 243 height 11
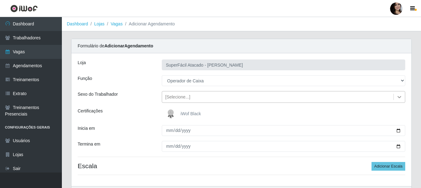
click at [397, 96] on icon at bounding box center [399, 97] width 6 height 6
click at [150, 130] on div "Inicia em" at bounding box center [115, 130] width 84 height 11
click at [197, 113] on span "iWof Black" at bounding box center [190, 113] width 20 height 5
click at [0, 0] on input "iWof Black" at bounding box center [0, 0] width 0 height 0
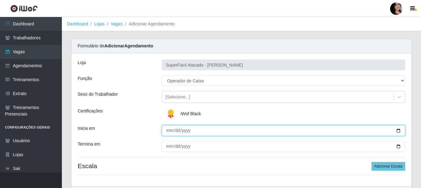
click at [399, 131] on input "Inicia em" at bounding box center [283, 130] width 243 height 11
type input "[DATE]"
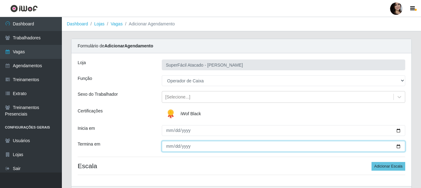
click at [395, 146] on input "Termina em" at bounding box center [283, 146] width 243 height 11
click at [398, 148] on input "Termina em" at bounding box center [283, 146] width 243 height 11
type input "[DATE]"
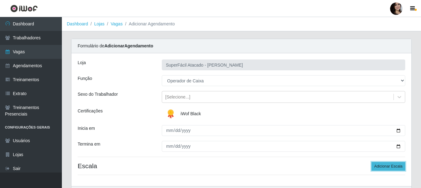
click at [394, 165] on button "Adicionar Escala" at bounding box center [388, 166] width 34 height 9
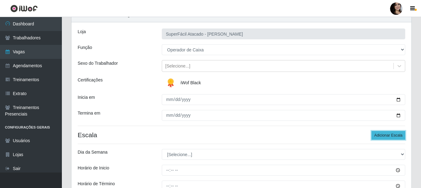
scroll to position [62, 0]
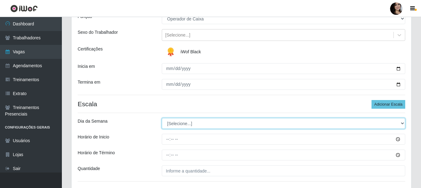
click at [400, 121] on select "[Selecione...] Segunda Terça Quarta Quinta Sexta Sábado Domingo" at bounding box center [283, 123] width 243 height 11
select select "5"
click at [162, 118] on select "[Selecione...] Segunda Terça Quarta Quinta Sexta Sábado Domingo" at bounding box center [283, 123] width 243 height 11
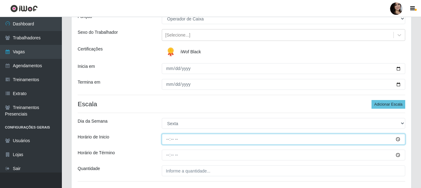
click at [171, 139] on input "Horário de Inicio" at bounding box center [283, 138] width 243 height 11
type input "07:30"
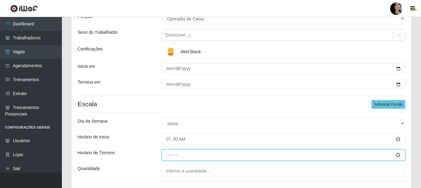
click at [165, 156] on input "Horário de Término" at bounding box center [283, 154] width 243 height 11
click at [169, 156] on input "Horário de Término" at bounding box center [283, 154] width 243 height 11
type input "13:30"
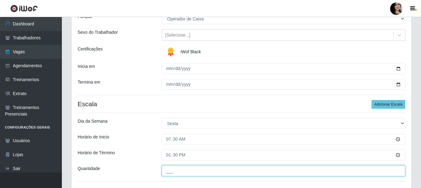
click at [271, 168] on input "___" at bounding box center [283, 170] width 243 height 11
type input "02_"
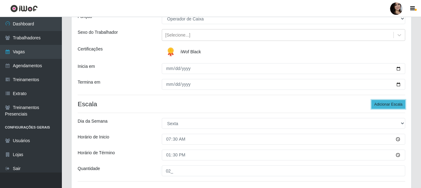
click at [383, 106] on button "Adicionar Escala" at bounding box center [388, 104] width 34 height 9
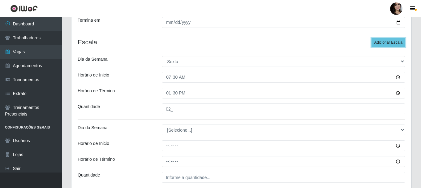
scroll to position [155, 0]
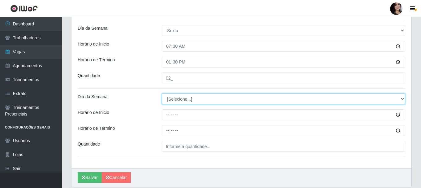
click at [219, 97] on select "[Selecione...] Segunda Terça Quarta Quinta Sexta Sábado Domingo" at bounding box center [283, 98] width 243 height 11
select select "5"
click at [162, 93] on select "[Selecione...] Segunda Terça Quarta Quinta Sexta Sábado Domingo" at bounding box center [283, 98] width 243 height 11
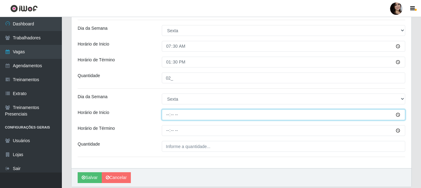
click at [167, 115] on input "Horário de Inicio" at bounding box center [283, 114] width 243 height 11
type input "08:00"
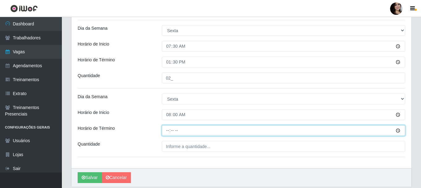
drag, startPoint x: 167, startPoint y: 131, endPoint x: 180, endPoint y: 138, distance: 15.8
click at [167, 130] on input "Horário de Término" at bounding box center [283, 130] width 243 height 11
click at [170, 129] on input "Horário de Término" at bounding box center [283, 130] width 243 height 11
type input "14:00"
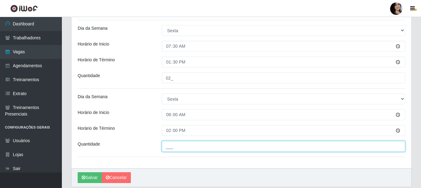
click at [194, 145] on input "___" at bounding box center [283, 146] width 243 height 11
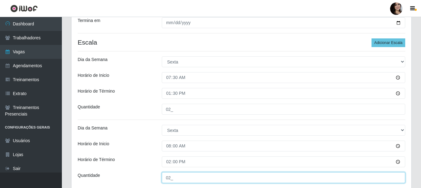
scroll to position [93, 0]
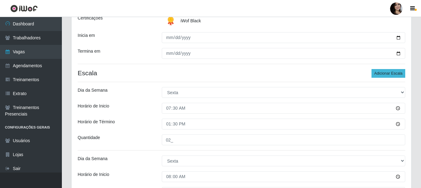
type input "02_"
click at [389, 69] on button "Adicionar Escala" at bounding box center [388, 73] width 34 height 9
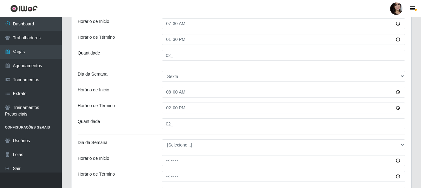
scroll to position [185, 0]
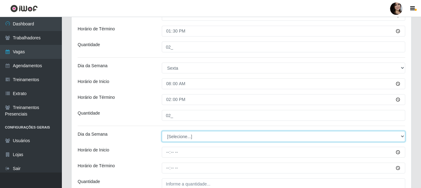
click at [261, 138] on select "[Selecione...] Segunda Terça Quarta Quinta Sexta Sábado Domingo" at bounding box center [283, 136] width 243 height 11
select select "5"
click at [162, 131] on select "[Selecione...] Segunda Terça Quarta Quinta Sexta Sábado Domingo" at bounding box center [283, 136] width 243 height 11
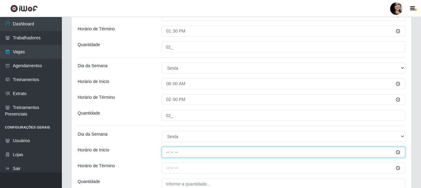
click at [166, 153] on input "Horário de Inicio" at bounding box center [283, 151] width 243 height 11
type input "10:00"
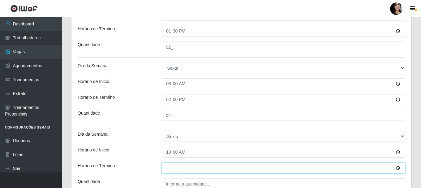
click at [167, 167] on input "Horário de Término" at bounding box center [283, 167] width 243 height 11
type input "16:00"
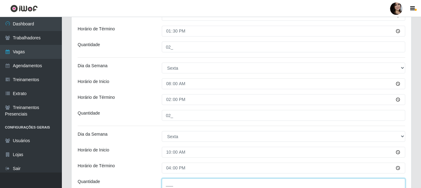
click at [224, 184] on input "___" at bounding box center [283, 183] width 243 height 11
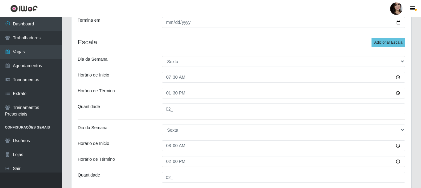
type input "03_"
click at [392, 38] on div "Loja SuperFácil Atacado - [PERSON_NAME] Função [Selecione...] Embalador Embalad…" at bounding box center [241, 98] width 340 height 337
click at [389, 42] on button "Adicionar Escala" at bounding box center [388, 42] width 34 height 9
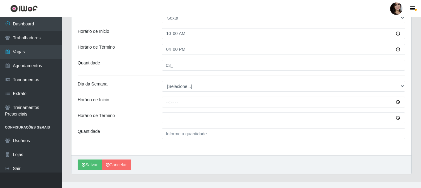
scroll to position [309, 0]
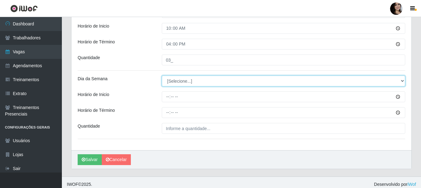
click at [238, 80] on select "[Selecione...] Segunda Terça Quarta Quinta Sexta Sábado Domingo" at bounding box center [283, 80] width 243 height 11
select select "5"
click at [162, 75] on select "[Selecione...] Segunda Terça Quarta Quinta Sexta Sábado Domingo" at bounding box center [283, 80] width 243 height 11
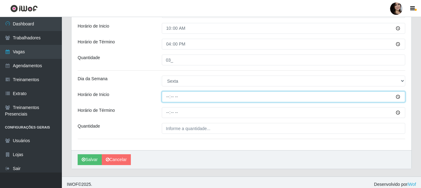
click at [167, 96] on input "Horário de Inicio" at bounding box center [283, 96] width 243 height 11
type input "16:30"
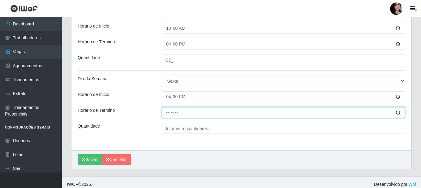
click at [169, 113] on input "Horário de Término" at bounding box center [283, 112] width 243 height 11
type input "22:30"
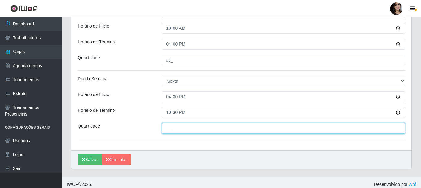
click at [223, 131] on input "___" at bounding box center [283, 128] width 243 height 11
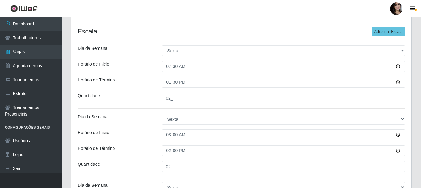
scroll to position [124, 0]
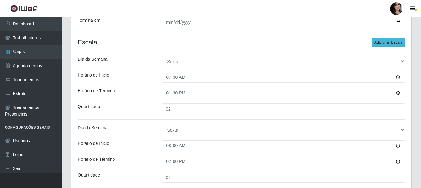
type input "03_"
click at [395, 42] on button "Adicionar Escala" at bounding box center [388, 42] width 34 height 9
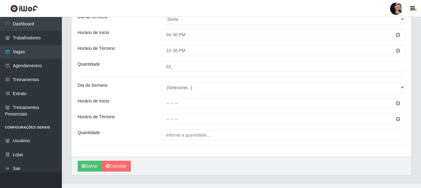
scroll to position [381, 0]
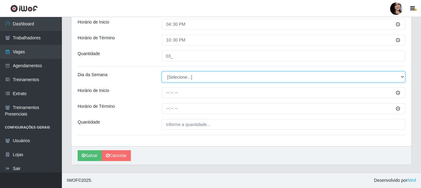
click at [201, 79] on select "[Selecione...] Segunda Terça Quarta Quinta Sexta Sábado Domingo" at bounding box center [283, 76] width 243 height 11
select select "5"
click at [162, 71] on select "[Selecione...] Segunda Terça Quarta Quinta Sexta Sábado Domingo" at bounding box center [283, 76] width 243 height 11
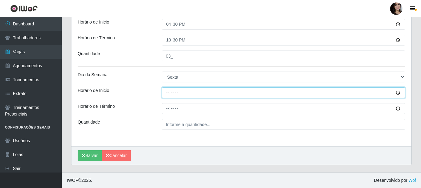
click at [169, 94] on input "Horário de Inicio" at bounding box center [283, 92] width 243 height 11
type input "17:00"
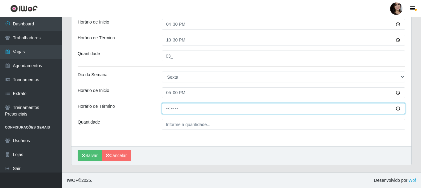
click at [166, 108] on input "Horário de Término" at bounding box center [283, 108] width 243 height 11
type input "23:00"
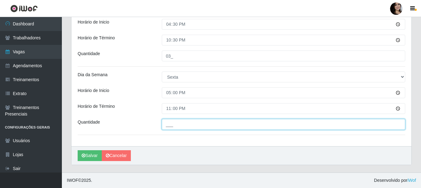
click at [173, 125] on input "___" at bounding box center [283, 124] width 243 height 11
type input "04_"
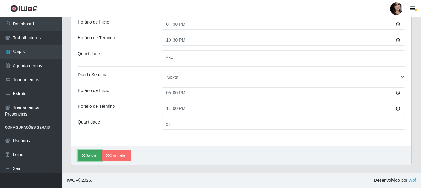
click at [88, 154] on button "Salvar" at bounding box center [90, 155] width 24 height 11
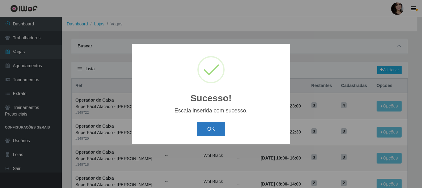
click at [210, 132] on button "OK" at bounding box center [211, 129] width 29 height 15
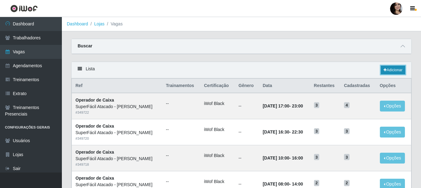
click at [388, 70] on link "Adicionar" at bounding box center [392, 70] width 24 height 9
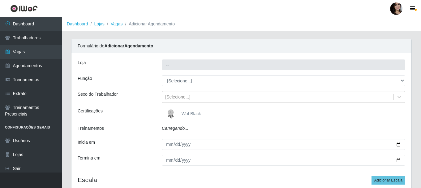
type input "SuperFácil Atacado - [PERSON_NAME]"
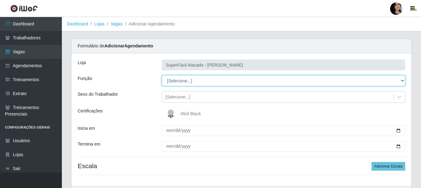
click at [398, 81] on select "[Selecione...] Embalador Embalador + Embalador ++ Operador de Caixa Operador de…" at bounding box center [283, 80] width 243 height 11
select select "22"
click at [162, 75] on select "[Selecione...] Embalador Embalador + Embalador ++ Operador de Caixa Operador de…" at bounding box center [283, 80] width 243 height 11
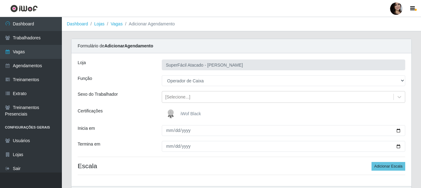
click at [188, 112] on span "iWof Black" at bounding box center [190, 113] width 20 height 5
click at [0, 0] on input "iWof Black" at bounding box center [0, 0] width 0 height 0
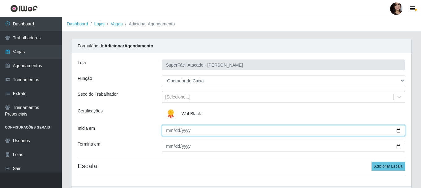
click at [398, 129] on input "Inicia em" at bounding box center [283, 130] width 243 height 11
type input "[DATE]"
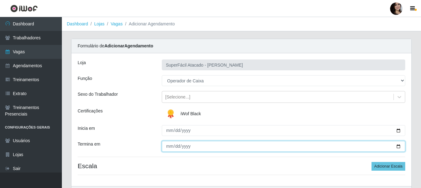
click at [398, 143] on input "Termina em" at bounding box center [283, 146] width 243 height 11
type input "[DATE]"
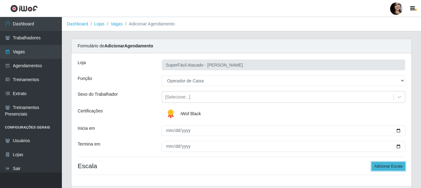
click at [376, 165] on button "Adicionar Escala" at bounding box center [388, 166] width 34 height 9
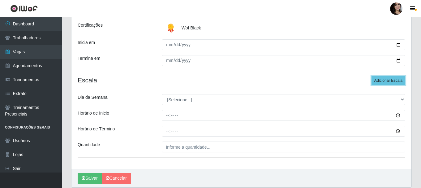
scroll to position [93, 0]
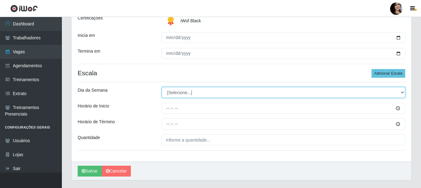
click at [398, 92] on select "[Selecione...] Segunda Terça Quarta Quinta Sexta Sábado Domingo" at bounding box center [283, 92] width 243 height 11
select select "1"
click at [162, 87] on select "[Selecione...] Segunda Terça Quarta Quinta Sexta Sábado Domingo" at bounding box center [283, 92] width 243 height 11
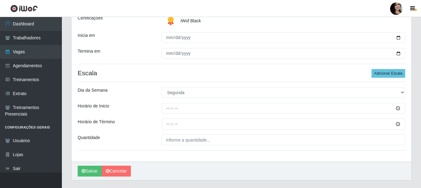
click at [258, 78] on div "Loja SuperFácil Atacado - [PERSON_NAME] Função [Selecione...] Embalador Embalad…" at bounding box center [241, 60] width 340 height 201
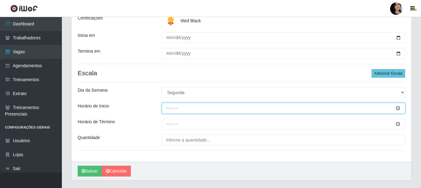
drag, startPoint x: 166, startPoint y: 107, endPoint x: 186, endPoint y: 122, distance: 24.7
click at [167, 107] on input "Horário de Inicio" at bounding box center [283, 108] width 243 height 11
type input "07:30"
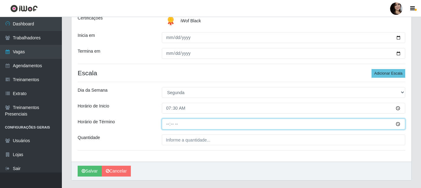
click at [167, 124] on input "Horário de Término" at bounding box center [283, 123] width 243 height 11
type input "13:30"
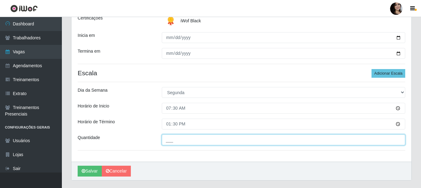
click at [190, 141] on input "___" at bounding box center [283, 139] width 243 height 11
type input "02_"
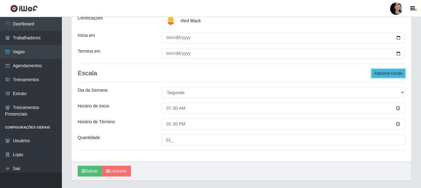
click at [383, 70] on button "Adicionar Escala" at bounding box center [388, 73] width 34 height 9
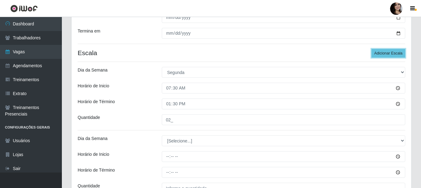
scroll to position [124, 0]
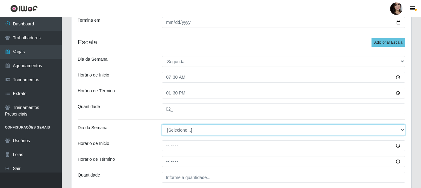
click at [206, 131] on select "[Selecione...] Segunda Terça Quarta Quinta Sexta Sábado Domingo" at bounding box center [283, 129] width 243 height 11
select select "1"
click at [162, 124] on select "[Selecione...] Segunda Terça Quarta Quinta Sexta Sábado Domingo" at bounding box center [283, 129] width 243 height 11
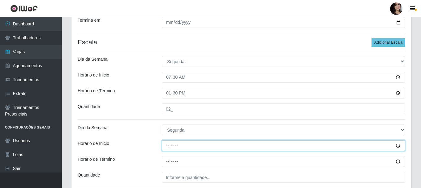
click at [168, 146] on input "Horário de Inicio" at bounding box center [283, 145] width 243 height 11
type input "08:00"
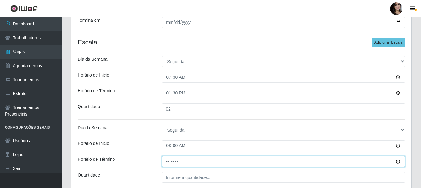
drag, startPoint x: 169, startPoint y: 160, endPoint x: 180, endPoint y: 163, distance: 11.2
click at [169, 159] on input "Horário de Término" at bounding box center [283, 161] width 243 height 11
type input "14:00"
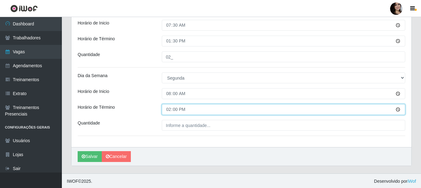
scroll to position [176, 0]
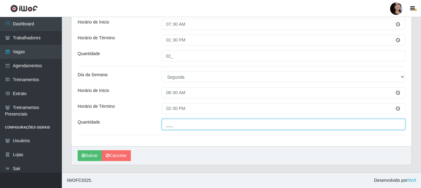
click at [196, 125] on input "___" at bounding box center [283, 124] width 243 height 11
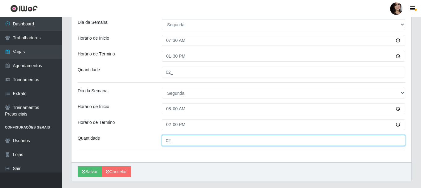
scroll to position [146, 0]
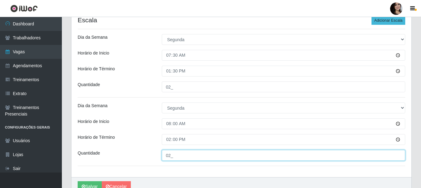
type input "02_"
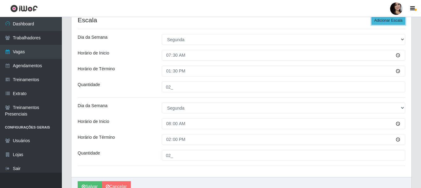
click at [385, 20] on button "Adicionar Escala" at bounding box center [388, 20] width 34 height 9
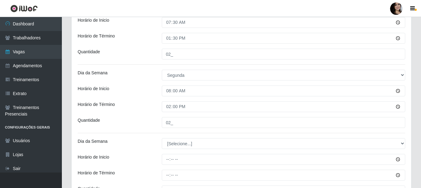
scroll to position [207, 0]
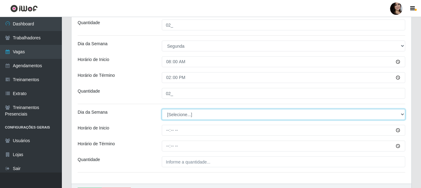
click at [264, 115] on select "[Selecione...] Segunda Terça Quarta Quinta Sexta Sábado Domingo" at bounding box center [283, 114] width 243 height 11
select select "1"
click at [162, 109] on select "[Selecione...] Segunda Terça Quarta Quinta Sexta Sábado Domingo" at bounding box center [283, 114] width 243 height 11
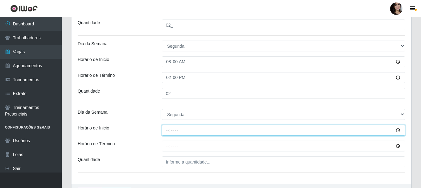
click at [165, 130] on input "Horário de Inicio" at bounding box center [283, 130] width 243 height 11
type input "10:00"
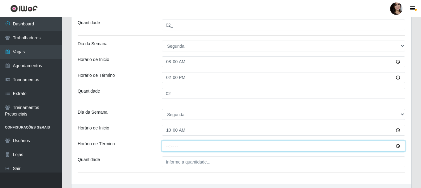
click at [167, 146] on input "Horário de Término" at bounding box center [283, 145] width 243 height 11
type input "16:00"
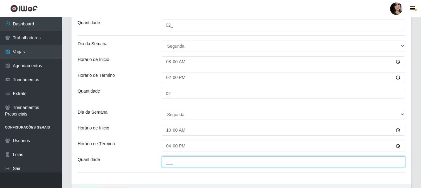
click at [207, 165] on input "___" at bounding box center [283, 161] width 243 height 11
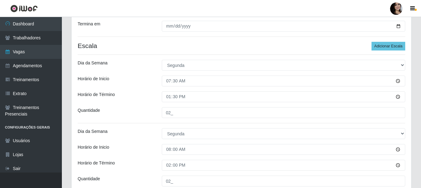
scroll to position [115, 0]
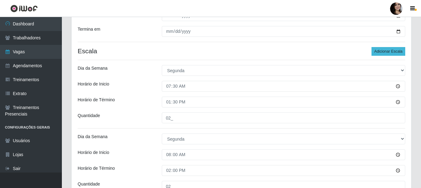
type input "03_"
click at [379, 50] on button "Adicionar Escala" at bounding box center [388, 51] width 34 height 9
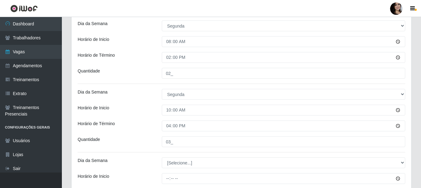
scroll to position [238, 0]
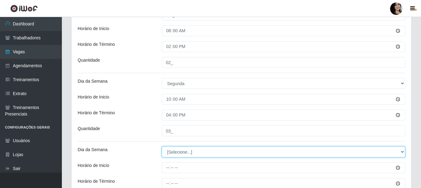
click at [244, 152] on select "[Selecione...] Segunda Terça Quarta Quinta Sexta Sábado Domingo" at bounding box center [283, 151] width 243 height 11
select select "1"
click at [162, 146] on select "[Selecione...] Segunda Terça Quarta Quinta Sexta Sábado Domingo" at bounding box center [283, 151] width 243 height 11
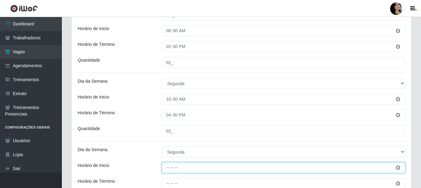
click at [167, 168] on input "Horário de Inicio" at bounding box center [283, 167] width 243 height 11
type input "16:30"
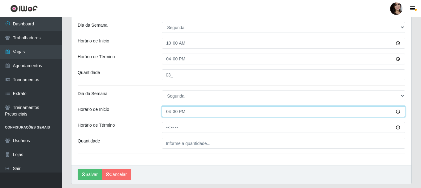
scroll to position [300, 0]
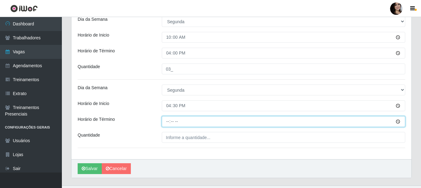
click at [167, 122] on input "Horário de Término" at bounding box center [283, 121] width 243 height 11
type input "22:30"
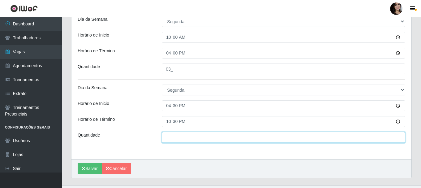
click at [205, 140] on input "___" at bounding box center [283, 137] width 243 height 11
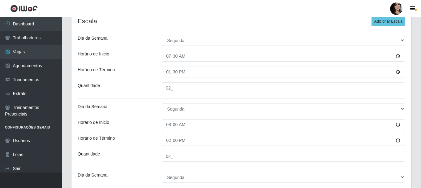
scroll to position [115, 0]
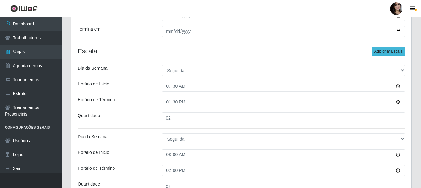
type input "03_"
click at [391, 50] on button "Adicionar Escala" at bounding box center [388, 51] width 34 height 9
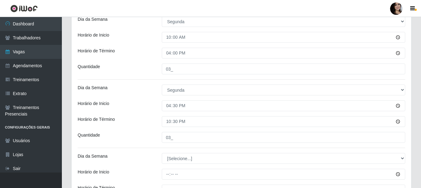
scroll to position [362, 0]
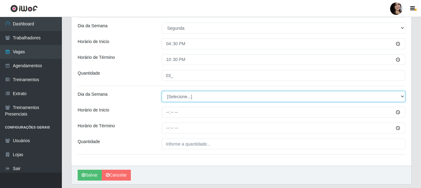
click at [211, 95] on select "[Selecione...] Segunda Terça Quarta Quinta Sexta Sábado Domingo" at bounding box center [283, 96] width 243 height 11
select select "1"
click at [162, 91] on select "[Selecione...] Segunda Terça Quarta Quinta Sexta Sábado Domingo" at bounding box center [283, 96] width 243 height 11
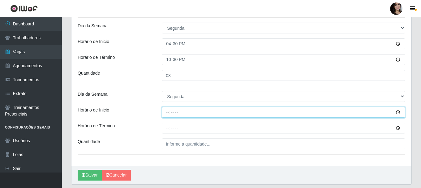
click at [165, 113] on input "Horário de Inicio" at bounding box center [283, 112] width 243 height 11
type input "17:00"
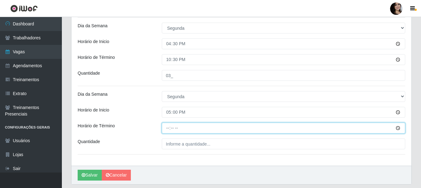
drag, startPoint x: 166, startPoint y: 129, endPoint x: 184, endPoint y: 141, distance: 21.8
click at [166, 129] on input "Horário de Término" at bounding box center [283, 127] width 243 height 11
type input "23:00"
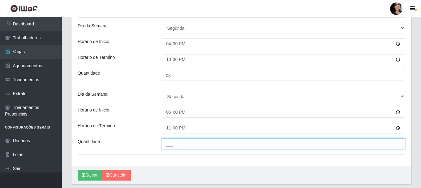
click at [210, 146] on input "___" at bounding box center [283, 143] width 243 height 11
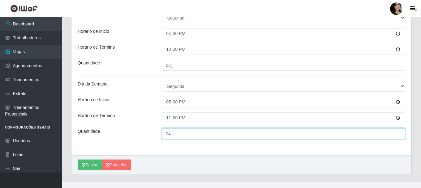
scroll to position [381, 0]
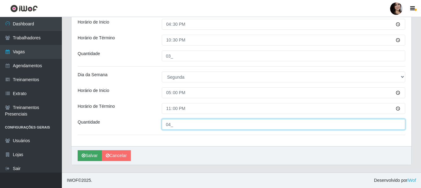
type input "04_"
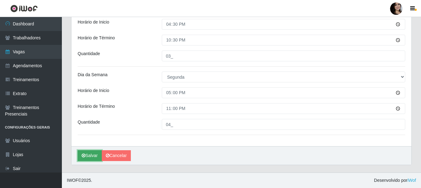
click at [92, 156] on button "Salvar" at bounding box center [90, 155] width 24 height 11
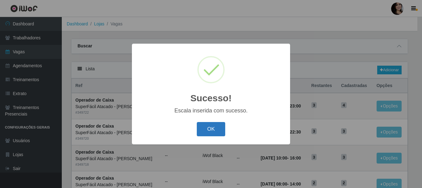
click at [209, 127] on button "OK" at bounding box center [211, 129] width 29 height 15
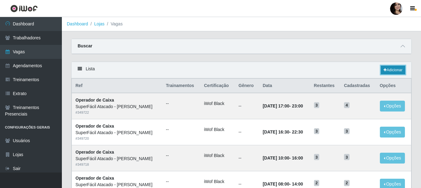
click at [400, 69] on link "Adicionar" at bounding box center [392, 70] width 24 height 9
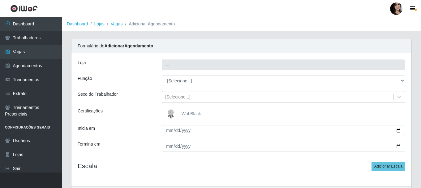
type input "SuperFácil Atacado - [PERSON_NAME]"
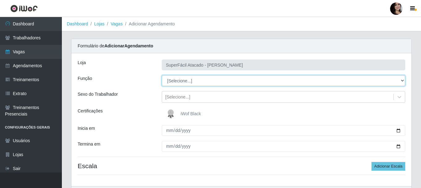
click at [397, 81] on select "[Selecione...] Embalador Embalador + Embalador ++ Operador de Caixa Operador de…" at bounding box center [283, 80] width 243 height 11
select select "22"
click at [162, 75] on select "[Selecione...] Embalador Embalador + Embalador ++ Operador de Caixa Operador de…" at bounding box center [283, 80] width 243 height 11
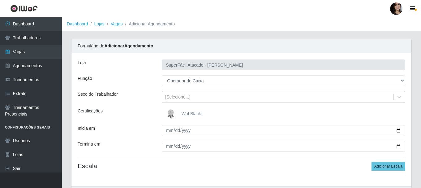
click at [186, 113] on span "iWof Black" at bounding box center [190, 113] width 20 height 5
click at [0, 0] on input "iWof Black" at bounding box center [0, 0] width 0 height 0
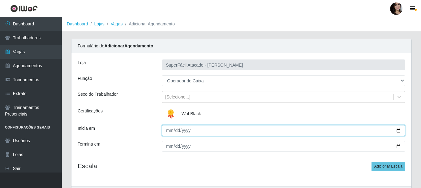
click at [397, 129] on input "Inicia em" at bounding box center [283, 130] width 243 height 11
type input "[DATE]"
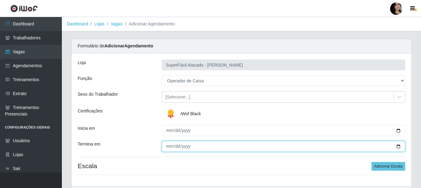
click at [395, 144] on input "Termina em" at bounding box center [283, 146] width 243 height 11
type input "[DATE]"
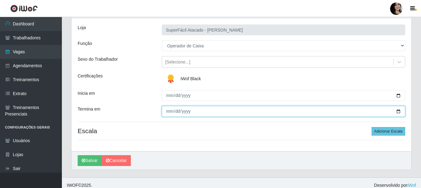
scroll to position [40, 0]
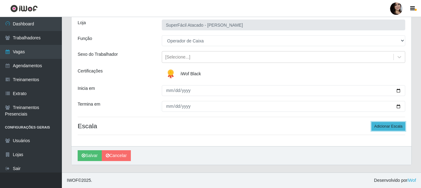
click at [391, 128] on button "Adicionar Escala" at bounding box center [388, 126] width 34 height 9
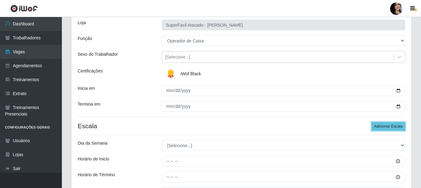
scroll to position [102, 0]
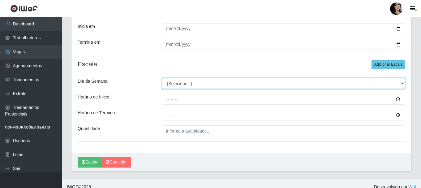
click at [284, 81] on select "[Selecione...] Segunda Terça Quarta Quinta Sexta Sábado Domingo" at bounding box center [283, 83] width 243 height 11
select select "2"
click at [162, 78] on select "[Selecione...] Segunda Terça Quarta Quinta Sexta Sábado Domingo" at bounding box center [283, 83] width 243 height 11
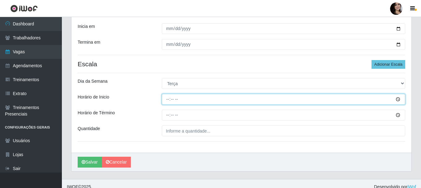
click at [167, 99] on input "Horário de Inicio" at bounding box center [283, 99] width 243 height 11
type input "07:30"
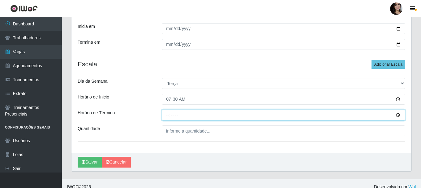
click at [167, 116] on input "Horário de Término" at bounding box center [283, 114] width 243 height 11
type input "13:30"
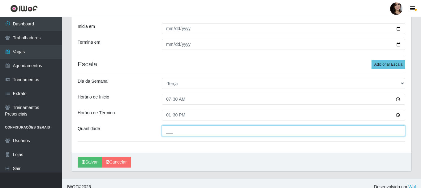
click at [326, 133] on input "___" at bounding box center [283, 130] width 243 height 11
type input "02_"
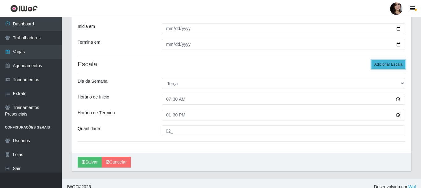
click at [381, 62] on button "Adicionar Escala" at bounding box center [388, 64] width 34 height 9
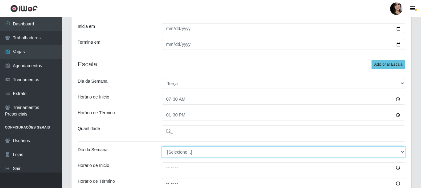
click at [173, 152] on select "[Selecione...] Segunda Terça Quarta Quinta Sexta Sábado Domingo" at bounding box center [283, 151] width 243 height 11
select select "2"
click at [162, 146] on select "[Selecione...] Segunda Terça Quarta Quinta Sexta Sábado Domingo" at bounding box center [283, 151] width 243 height 11
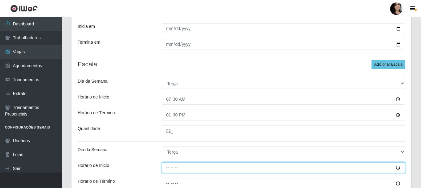
click at [168, 167] on input "Horário de Inicio" at bounding box center [283, 167] width 243 height 11
type input "08:00"
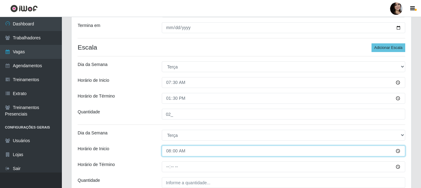
scroll to position [133, 0]
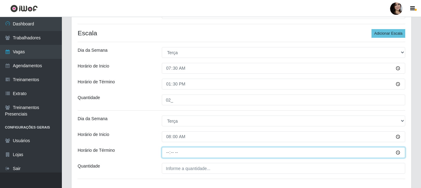
click at [166, 152] on input "Horário de Término" at bounding box center [283, 152] width 243 height 11
type input "14:00"
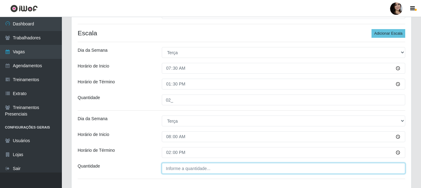
type input "___"
click at [173, 168] on input "___" at bounding box center [283, 168] width 243 height 11
type input "02_"
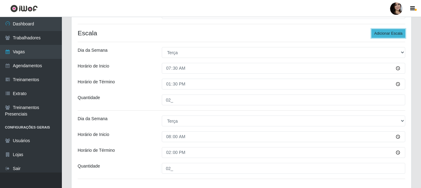
click at [379, 36] on button "Adicionar Escala" at bounding box center [388, 33] width 34 height 9
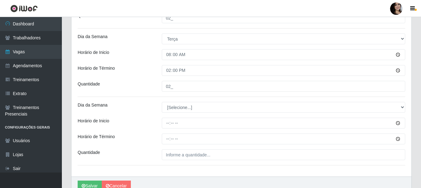
scroll to position [225, 0]
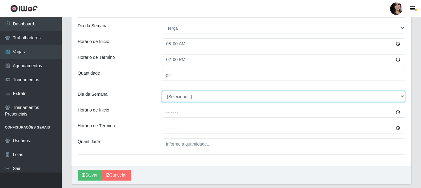
click at [390, 93] on select "[Selecione...] Segunda Terça Quarta Quinta Sexta Sábado Domingo" at bounding box center [283, 96] width 243 height 11
select select "2"
click at [162, 91] on select "[Selecione...] Segunda Terça Quarta Quinta Sexta Sábado Domingo" at bounding box center [283, 96] width 243 height 11
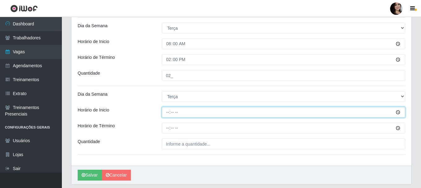
click at [166, 112] on input "Horário de Inicio" at bounding box center [283, 112] width 243 height 11
type input "10:00"
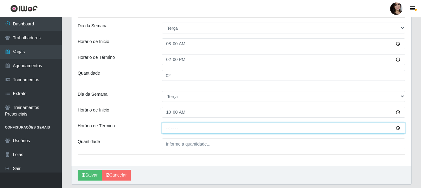
click at [165, 128] on input "Horário de Término" at bounding box center [283, 127] width 243 height 11
click at [167, 127] on input "Horário de Término" at bounding box center [283, 127] width 243 height 11
type input "16:06"
type input "16:00"
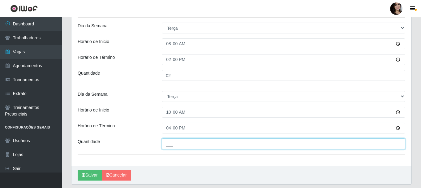
click at [202, 144] on input "___" at bounding box center [283, 143] width 243 height 11
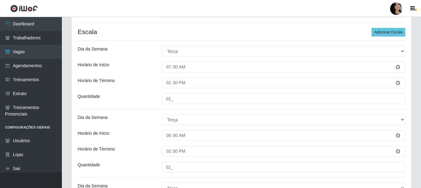
scroll to position [133, 0]
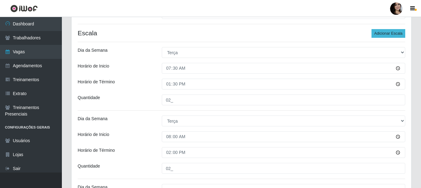
type input "03_"
click at [393, 32] on button "Adicionar Escala" at bounding box center [388, 33] width 34 height 9
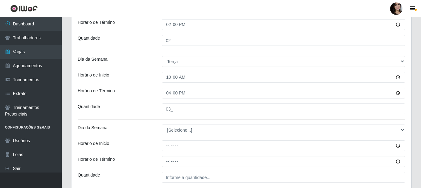
scroll to position [287, 0]
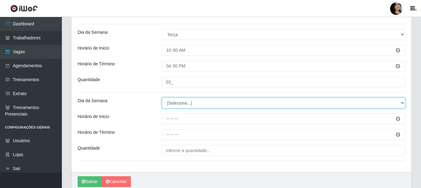
click at [286, 105] on select "[Selecione...] Segunda Terça Quarta Quinta Sexta Sábado Domingo" at bounding box center [283, 102] width 243 height 11
select select "2"
click at [162, 97] on select "[Selecione...] Segunda Terça Quarta Quinta Sexta Sábado Domingo" at bounding box center [283, 102] width 243 height 11
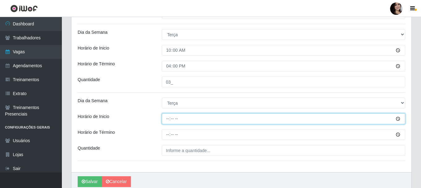
drag, startPoint x: 168, startPoint y: 118, endPoint x: 179, endPoint y: 127, distance: 14.0
click at [168, 117] on input "Horário de Inicio" at bounding box center [283, 118] width 243 height 11
type input "16:30"
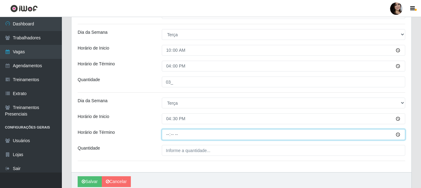
click at [165, 134] on input "Horário de Término" at bounding box center [283, 134] width 243 height 11
type input "22:30"
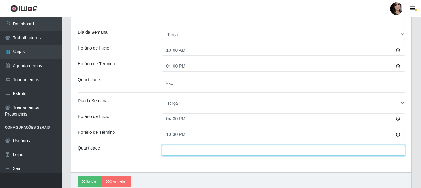
click at [170, 149] on input "___" at bounding box center [283, 150] width 243 height 11
type input "03_"
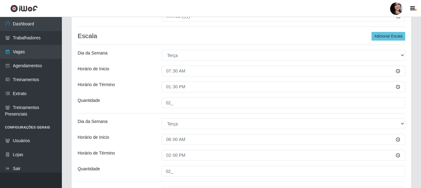
scroll to position [102, 0]
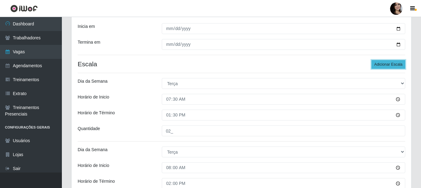
click at [387, 61] on button "Adicionar Escala" at bounding box center [388, 64] width 34 height 9
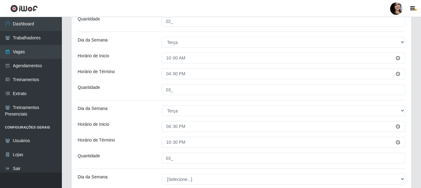
scroll to position [318, 0]
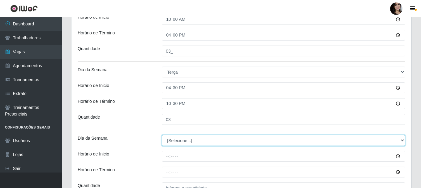
click at [189, 141] on select "[Selecione...] Segunda Terça Quarta Quinta Sexta Sábado Domingo" at bounding box center [283, 140] width 243 height 11
select select "2"
click at [162, 135] on select "[Selecione...] Segunda Terça Quarta Quinta Sexta Sábado Domingo" at bounding box center [283, 140] width 243 height 11
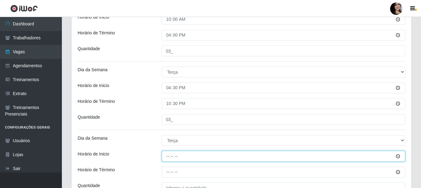
click at [168, 155] on input "Horário de Inicio" at bounding box center [283, 155] width 243 height 11
type input "17:00"
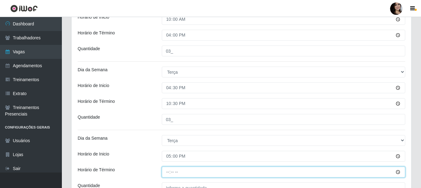
drag, startPoint x: 167, startPoint y: 170, endPoint x: 188, endPoint y: 186, distance: 26.2
click at [167, 170] on input "Horário de Término" at bounding box center [283, 171] width 243 height 11
type input "23:00"
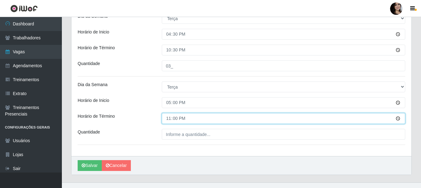
scroll to position [380, 0]
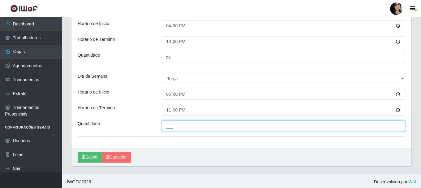
click at [171, 128] on input "___" at bounding box center [283, 125] width 243 height 11
type input "04_"
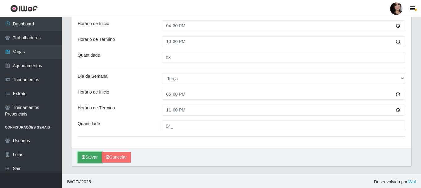
click at [93, 158] on button "Salvar" at bounding box center [90, 156] width 24 height 11
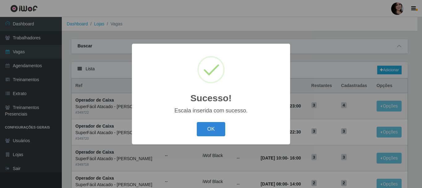
drag, startPoint x: 209, startPoint y: 133, endPoint x: 330, endPoint y: 178, distance: 129.1
click at [209, 133] on button "OK" at bounding box center [211, 129] width 29 height 15
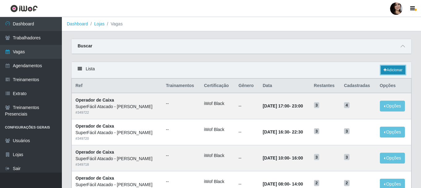
click at [392, 69] on link "Adicionar" at bounding box center [392, 70] width 24 height 9
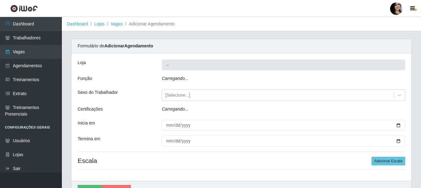
type input "SuperFácil Atacado - [PERSON_NAME]"
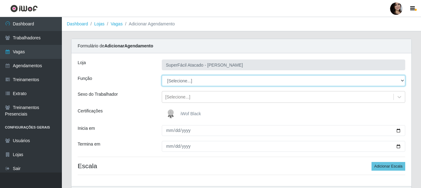
click at [404, 80] on select "[Selecione...] Embalador Embalador + Embalador ++ Operador de Caixa Operador de…" at bounding box center [283, 80] width 243 height 11
select select "72"
click at [162, 75] on select "[Selecione...] Embalador Embalador + Embalador ++ Operador de Caixa Operador de…" at bounding box center [283, 80] width 243 height 11
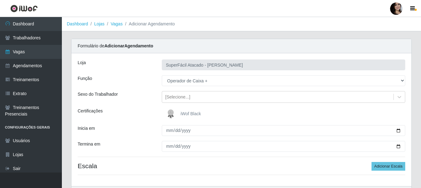
drag, startPoint x: 189, startPoint y: 113, endPoint x: 281, endPoint y: 129, distance: 93.5
click at [189, 113] on span "iWof Black" at bounding box center [190, 113] width 20 height 5
click at [0, 0] on input "iWof Black" at bounding box center [0, 0] width 0 height 0
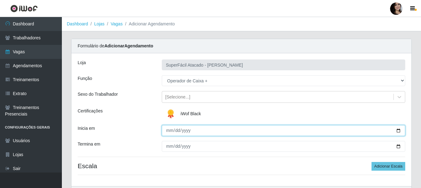
click at [396, 128] on input "Inicia em" at bounding box center [283, 130] width 243 height 11
type input "[DATE]"
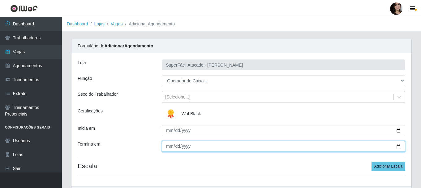
drag, startPoint x: 397, startPoint y: 147, endPoint x: 380, endPoint y: 150, distance: 17.9
click at [397, 147] on input "Termina em" at bounding box center [283, 146] width 243 height 11
type input "[DATE]"
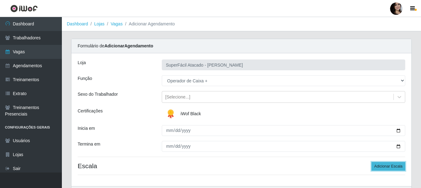
click at [393, 166] on button "Adicionar Escala" at bounding box center [388, 166] width 34 height 9
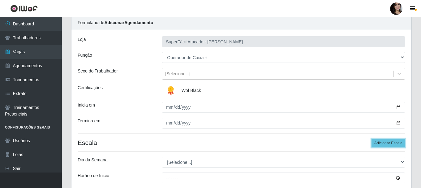
scroll to position [62, 0]
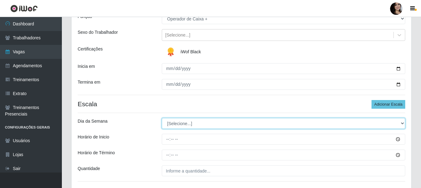
click at [401, 124] on select "[Selecione...] Segunda Terça Quarta Quinta Sexta Sábado Domingo" at bounding box center [283, 123] width 243 height 11
select select "6"
click at [162, 118] on select "[Selecione...] Segunda Terça Quarta Quinta Sexta Sábado Domingo" at bounding box center [283, 123] width 243 height 11
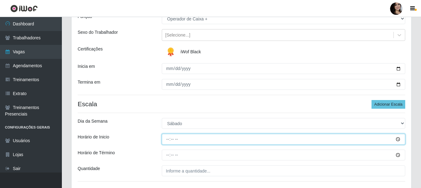
click at [166, 140] on input "Horário de Inicio" at bounding box center [283, 138] width 243 height 11
type input "07:30"
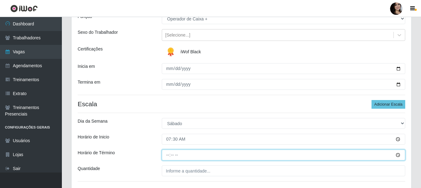
drag, startPoint x: 166, startPoint y: 156, endPoint x: 178, endPoint y: 156, distance: 11.4
click at [166, 156] on input "Horário de Término" at bounding box center [283, 154] width 243 height 11
type input "13:30"
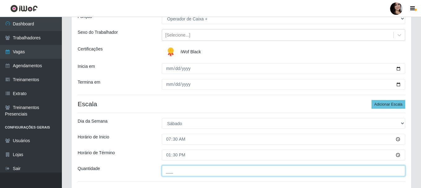
click at [225, 168] on input "___" at bounding box center [283, 170] width 243 height 11
type input "02_"
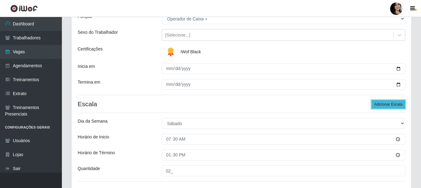
click at [384, 104] on button "Adicionar Escala" at bounding box center [388, 104] width 34 height 9
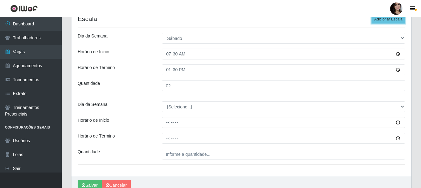
scroll to position [155, 0]
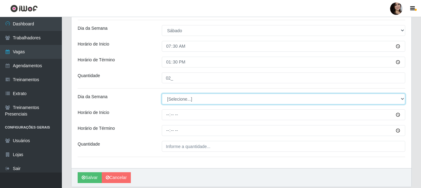
click at [402, 99] on select "[Selecione...] Segunda Terça Quarta Quinta Sexta Sábado Domingo" at bounding box center [283, 98] width 243 height 11
click at [162, 93] on select "[Selecione...] Segunda Terça Quarta Quinta Sexta Sábado Domingo" at bounding box center [283, 98] width 243 height 11
click at [402, 99] on select "[Selecione...] Segunda Terça Quarta Quinta Sexta Sábado Domingo" at bounding box center [283, 98] width 243 height 11
select select "6"
click at [162, 93] on select "[Selecione...] Segunda Terça Quarta Quinta Sexta Sábado Domingo" at bounding box center [283, 98] width 243 height 11
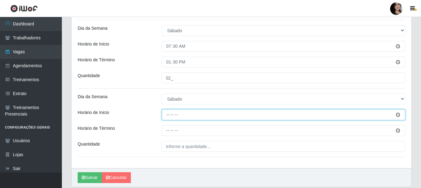
drag, startPoint x: 169, startPoint y: 115, endPoint x: 188, endPoint y: 121, distance: 20.3
click at [169, 114] on input "Horário de Inicio" at bounding box center [283, 114] width 243 height 11
type input "08:00"
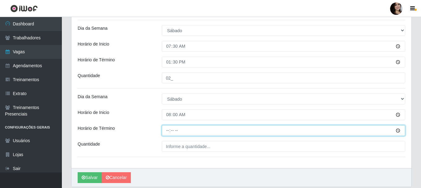
click at [167, 131] on input "Horário de Término" at bounding box center [283, 130] width 243 height 11
type input "14:00"
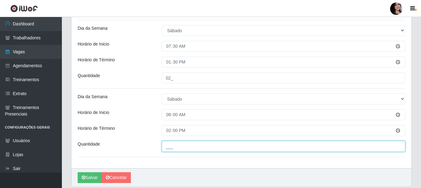
click at [248, 147] on input "___" at bounding box center [283, 146] width 243 height 11
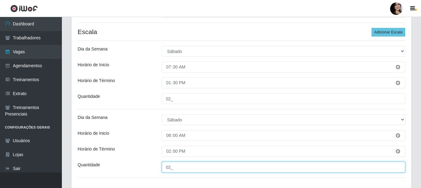
scroll to position [93, 0]
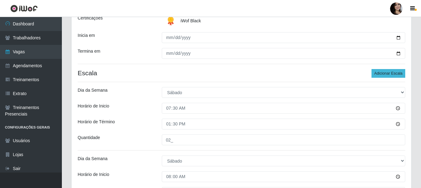
type input "02_"
click at [382, 73] on button "Adicionar Escala" at bounding box center [388, 73] width 34 height 9
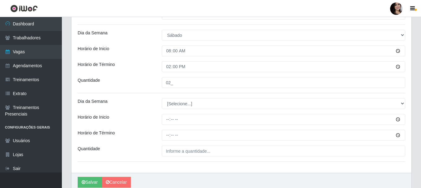
scroll to position [245, 0]
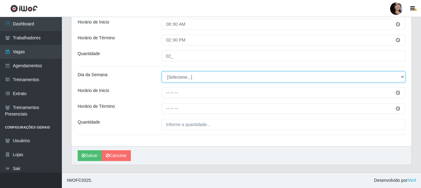
click at [224, 79] on select "[Selecione...] Segunda Terça Quarta Quinta Sexta Sábado Domingo" at bounding box center [283, 76] width 243 height 11
select select "6"
click at [162, 71] on select "[Selecione...] Segunda Terça Quarta Quinta Sexta Sábado Domingo" at bounding box center [283, 76] width 243 height 11
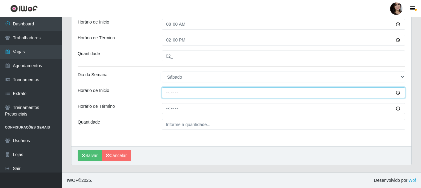
click at [167, 94] on input "Horário de Inicio" at bounding box center [283, 92] width 243 height 11
type input "10:00"
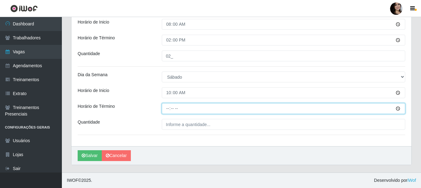
click at [172, 107] on input "Horário de Término" at bounding box center [283, 108] width 243 height 11
click at [169, 109] on input "Horário de Término" at bounding box center [283, 108] width 243 height 11
type input "16:00"
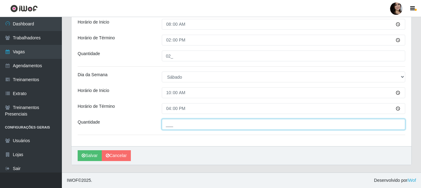
click at [172, 122] on input "___" at bounding box center [283, 124] width 243 height 11
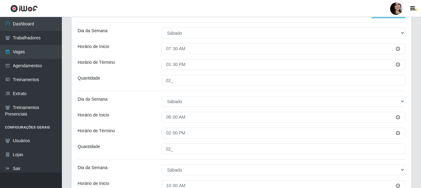
scroll to position [121, 0]
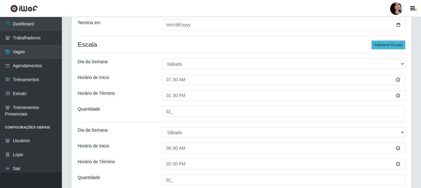
type input "03_"
click at [388, 44] on button "Adicionar Escala" at bounding box center [388, 44] width 34 height 9
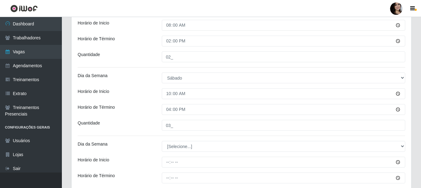
scroll to position [276, 0]
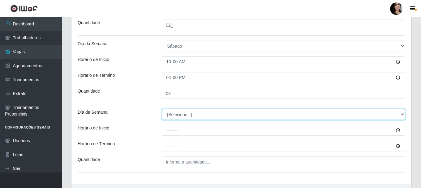
click at [336, 117] on select "[Selecione...] Segunda Terça Quarta Quinta Sexta Sábado Domingo" at bounding box center [283, 114] width 243 height 11
select select "6"
click at [162, 109] on select "[Selecione...] Segunda Terça Quarta Quinta Sexta Sábado Domingo" at bounding box center [283, 114] width 243 height 11
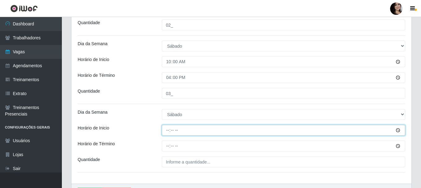
click at [167, 130] on input "Horário de Inicio" at bounding box center [283, 130] width 243 height 11
click at [169, 129] on input "Horário de Inicio" at bounding box center [283, 130] width 243 height 11
click at [171, 129] on input "Horário de Inicio" at bounding box center [283, 130] width 243 height 11
type input "16:30"
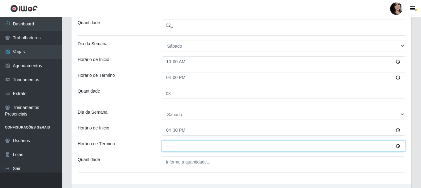
click at [168, 142] on input "Horário de Término" at bounding box center [283, 145] width 243 height 11
type input "22:30"
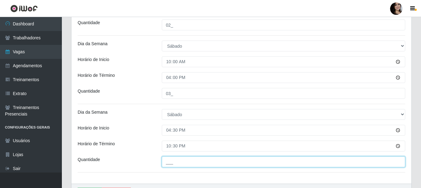
click at [178, 160] on input "___" at bounding box center [283, 161] width 243 height 11
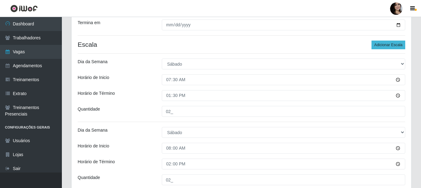
type input "03_"
click at [390, 46] on button "Adicionar Escala" at bounding box center [388, 44] width 34 height 9
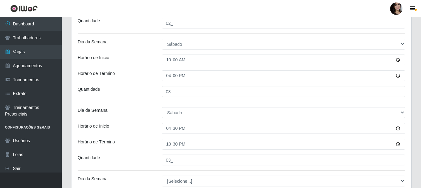
scroll to position [381, 0]
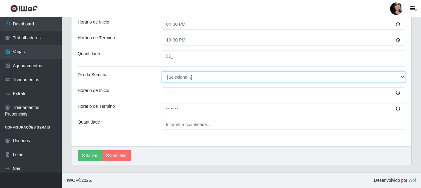
click at [215, 75] on select "[Selecione...] Segunda Terça Quarta Quinta Sexta Sábado Domingo" at bounding box center [283, 76] width 243 height 11
select select "6"
click at [162, 71] on select "[Selecione...] Segunda Terça Quarta Quinta Sexta Sábado Domingo" at bounding box center [283, 76] width 243 height 11
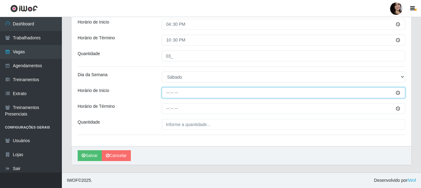
click at [165, 95] on input "Horário de Inicio" at bounding box center [283, 92] width 243 height 11
type input "17:00"
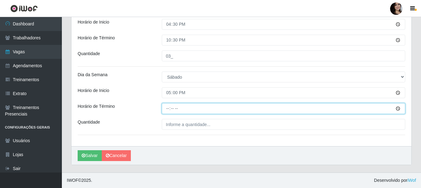
click at [168, 109] on input "Horário de Término" at bounding box center [283, 108] width 243 height 11
type input "23:00"
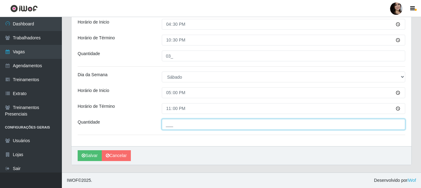
click at [176, 125] on input "___" at bounding box center [283, 124] width 243 height 11
type input "04_"
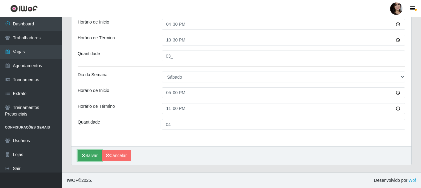
click at [93, 154] on button "Salvar" at bounding box center [90, 155] width 24 height 11
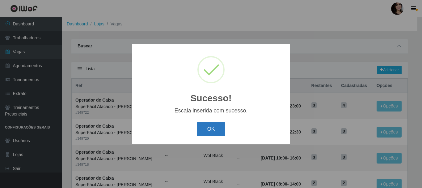
click at [218, 127] on button "OK" at bounding box center [211, 129] width 29 height 15
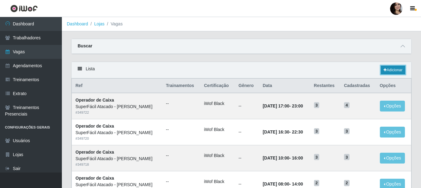
click at [395, 71] on link "Adicionar" at bounding box center [392, 70] width 24 height 9
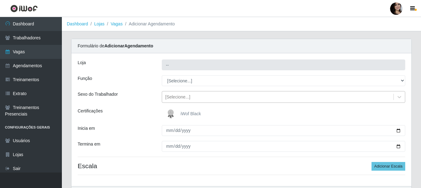
type input "SuperFácil Atacado - [PERSON_NAME]"
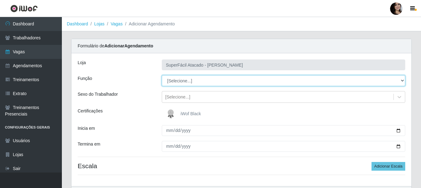
click at [400, 79] on select "[Selecione...] Embalador Embalador + Embalador ++ Operador de Caixa Operador de…" at bounding box center [283, 80] width 243 height 11
select select "72"
click at [162, 75] on select "[Selecione...] Embalador Embalador + Embalador ++ Operador de Caixa Operador de…" at bounding box center [283, 80] width 243 height 11
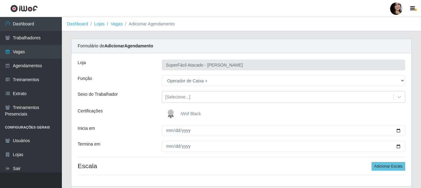
click at [189, 114] on span "iWof Black" at bounding box center [190, 113] width 20 height 5
click at [0, 0] on input "iWof Black" at bounding box center [0, 0] width 0 height 0
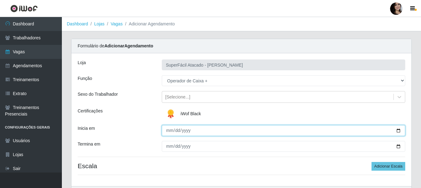
click at [402, 131] on input "Inicia em" at bounding box center [283, 130] width 243 height 11
click at [399, 130] on input "Inicia em" at bounding box center [283, 130] width 243 height 11
type input "[DATE]"
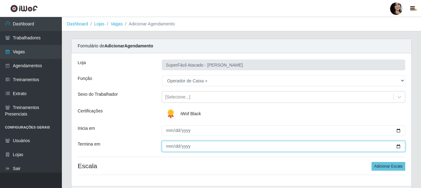
click at [226, 144] on input "Termina em" at bounding box center [283, 146] width 243 height 11
click at [397, 145] on input "Termina em" at bounding box center [283, 146] width 243 height 11
type input "[DATE]"
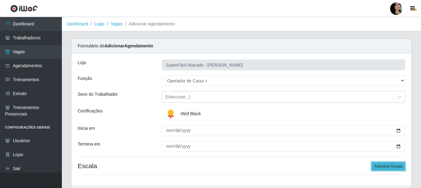
click at [380, 164] on button "Adicionar Escala" at bounding box center [388, 166] width 34 height 9
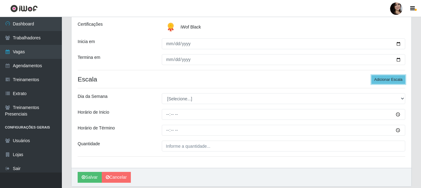
scroll to position [93, 0]
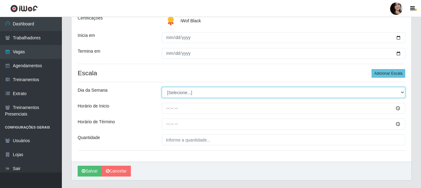
click at [398, 91] on select "[Selecione...] Segunda Terça Quarta Quinta Sexta Sábado Domingo" at bounding box center [283, 92] width 243 height 11
select select "0"
click at [162, 87] on select "[Selecione...] Segunda Terça Quarta Quinta Sexta Sábado Domingo" at bounding box center [283, 92] width 243 height 11
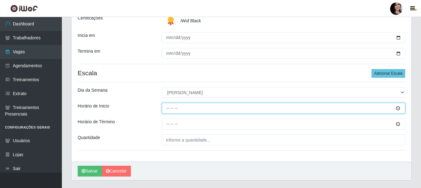
click at [166, 108] on input "Horário de Inicio" at bounding box center [283, 108] width 243 height 11
type input "07:30"
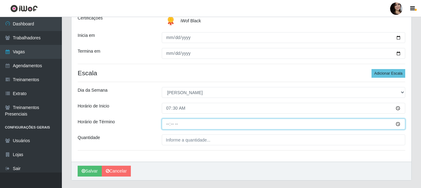
click at [169, 124] on input "Horário de Término" at bounding box center [283, 123] width 243 height 11
type input "13:00"
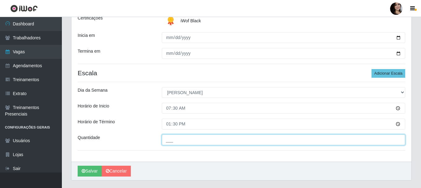
click at [193, 140] on input "___" at bounding box center [283, 139] width 243 height 11
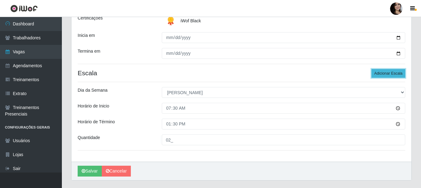
click at [384, 74] on button "Adicionar Escala" at bounding box center [388, 73] width 34 height 9
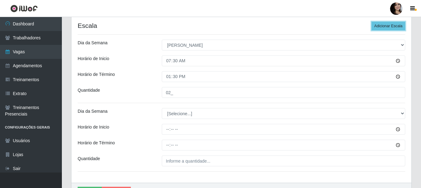
scroll to position [155, 0]
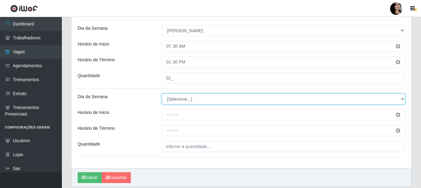
click at [403, 98] on select "[Selecione...] Segunda Terça Quarta Quinta Sexta Sábado Domingo" at bounding box center [283, 98] width 243 height 11
click at [162, 93] on select "[Selecione...] Segunda Terça Quarta Quinta Sexta Sábado Domingo" at bounding box center [283, 98] width 243 height 11
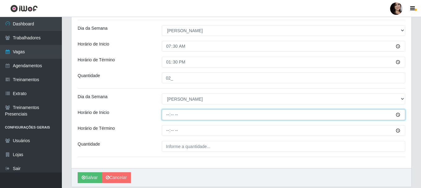
click at [167, 114] on input "Horário de Inicio" at bounding box center [283, 114] width 243 height 11
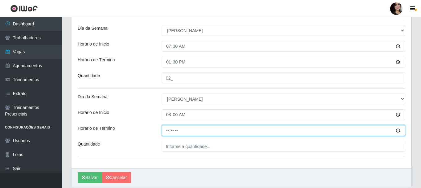
click at [168, 130] on input "Horário de Término" at bounding box center [283, 130] width 243 height 11
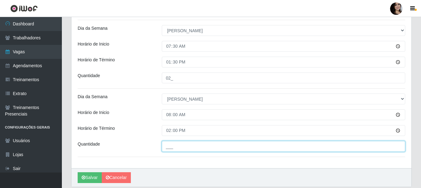
click at [204, 144] on input "___" at bounding box center [283, 146] width 243 height 11
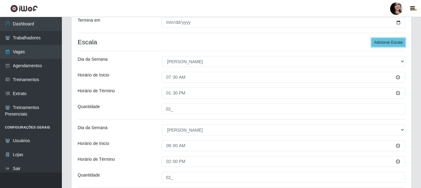
drag, startPoint x: 381, startPoint y: 41, endPoint x: 375, endPoint y: 50, distance: 11.1
click at [381, 41] on button "Adicionar Escala" at bounding box center [388, 42] width 34 height 9
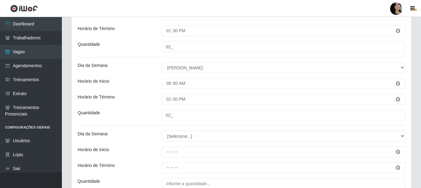
scroll to position [216, 0]
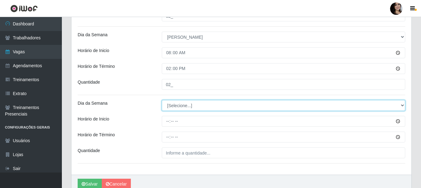
drag, startPoint x: 284, startPoint y: 108, endPoint x: 272, endPoint y: 110, distance: 12.5
click at [284, 108] on select "[Selecione...] Segunda Terça Quarta Quinta Sexta Sábado Domingo" at bounding box center [283, 105] width 243 height 11
click at [162, 100] on select "[Selecione...] Segunda Terça Quarta Quinta Sexta Sábado Domingo" at bounding box center [283, 105] width 243 height 11
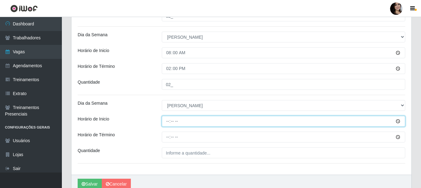
click at [168, 121] on input "Horário de Inicio" at bounding box center [283, 121] width 243 height 11
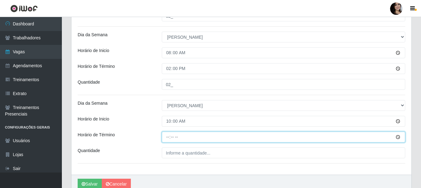
click at [168, 137] on input "Horário de Término" at bounding box center [283, 136] width 243 height 11
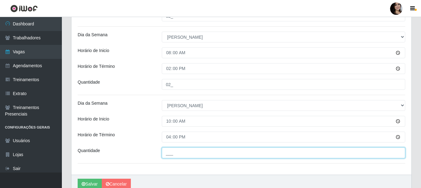
click at [199, 154] on input "___" at bounding box center [283, 152] width 243 height 11
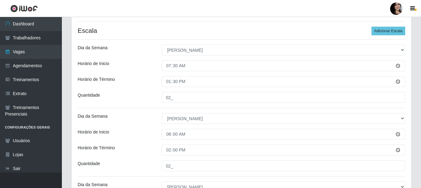
scroll to position [124, 0]
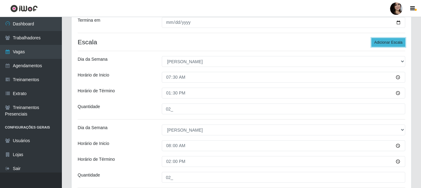
click at [379, 41] on button "Adicionar Escala" at bounding box center [388, 42] width 34 height 9
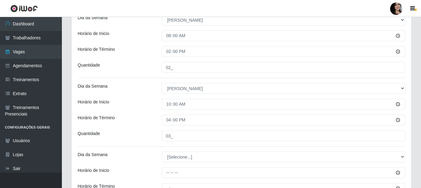
scroll to position [247, 0]
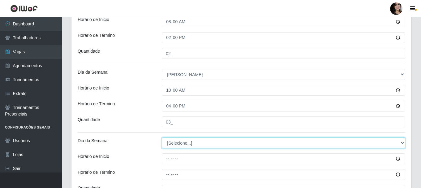
click at [261, 145] on select "[Selecione...] Segunda Terça Quarta Quinta Sexta Sábado Domingo" at bounding box center [283, 142] width 243 height 11
click at [162, 137] on select "[Selecione...] Segunda Terça Quarta Quinta Sexta Sábado Domingo" at bounding box center [283, 142] width 243 height 11
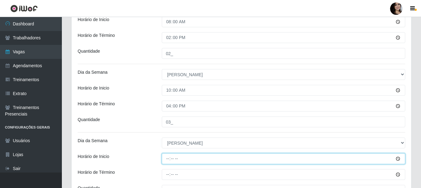
click at [167, 159] on input "Horário de Inicio" at bounding box center [283, 158] width 243 height 11
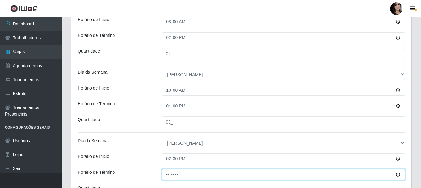
click at [168, 174] on input "Horário de Término" at bounding box center [283, 174] width 243 height 11
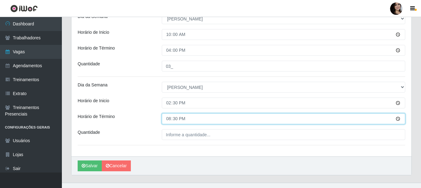
scroll to position [309, 0]
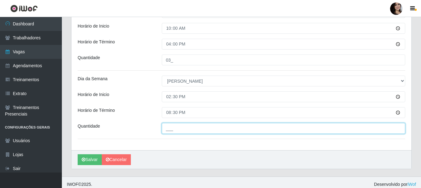
click at [176, 129] on input "___" at bounding box center [283, 128] width 243 height 11
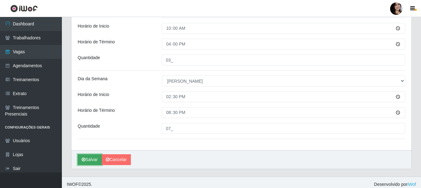
click at [88, 160] on button "Salvar" at bounding box center [90, 159] width 24 height 11
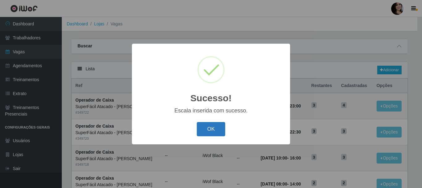
click at [201, 130] on button "OK" at bounding box center [211, 129] width 29 height 15
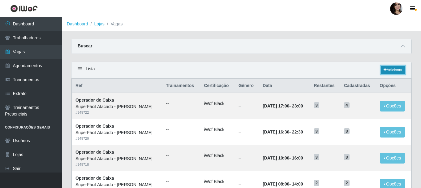
click at [397, 69] on link "Adicionar" at bounding box center [392, 70] width 24 height 9
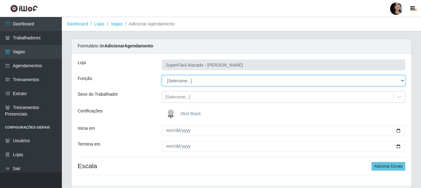
click at [402, 81] on select "[Selecione...] Embalador Embalador + Embalador ++ Operador de Caixa Operador de…" at bounding box center [283, 80] width 243 height 11
click at [162, 75] on select "[Selecione...] Embalador Embalador + Embalador ++ Operador de Caixa Operador de…" at bounding box center [283, 80] width 243 height 11
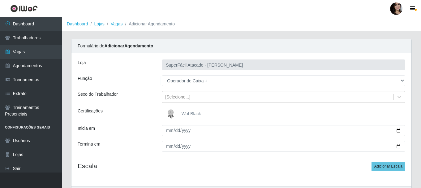
click at [187, 112] on span "iWof Black" at bounding box center [190, 113] width 20 height 5
click at [0, 0] on input "iWof Black" at bounding box center [0, 0] width 0 height 0
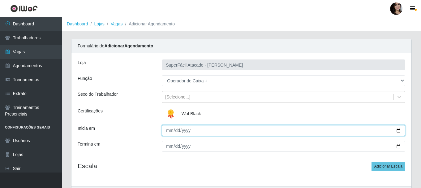
click at [399, 133] on input "Inicia em" at bounding box center [283, 130] width 243 height 11
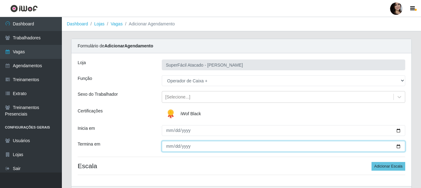
click at [395, 147] on input "Termina em" at bounding box center [283, 146] width 243 height 11
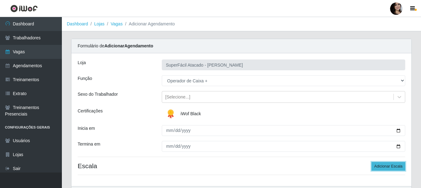
click at [384, 166] on button "Adicionar Escala" at bounding box center [388, 166] width 34 height 9
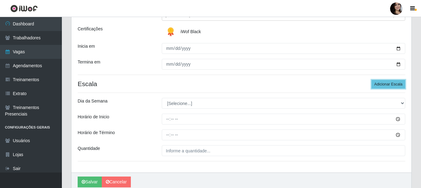
scroll to position [93, 0]
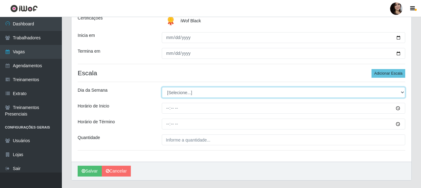
click at [400, 92] on select "[Selecione...] Segunda Terça Quarta Quinta Sexta Sábado Domingo" at bounding box center [283, 92] width 243 height 11
click at [162, 87] on select "[Selecione...] Segunda Terça Quarta Quinta Sexta Sábado Domingo" at bounding box center [283, 92] width 243 height 11
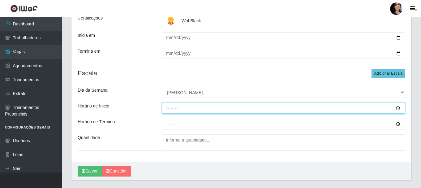
click at [396, 108] on input "Horário de Inicio" at bounding box center [283, 108] width 243 height 11
click at [315, 107] on input "Horário de Inicio" at bounding box center [283, 108] width 243 height 11
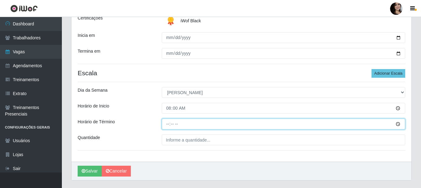
click at [168, 124] on input "Horário de Término" at bounding box center [283, 123] width 243 height 11
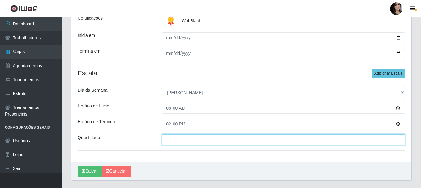
click at [176, 139] on input "___" at bounding box center [283, 139] width 243 height 11
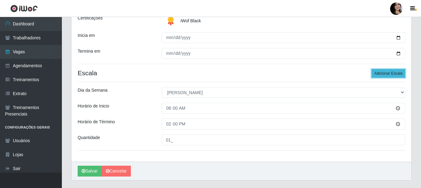
click at [388, 74] on button "Adicionar Escala" at bounding box center [388, 73] width 34 height 9
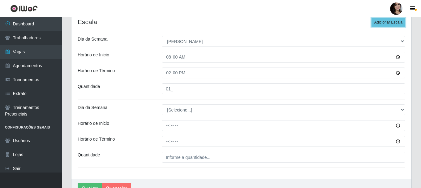
scroll to position [155, 0]
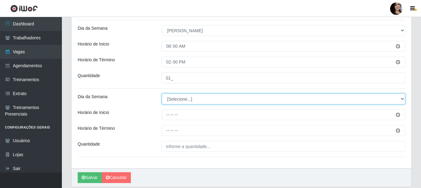
click at [403, 98] on select "[Selecione...] Segunda Terça Quarta Quinta Sexta Sábado Domingo" at bounding box center [283, 98] width 243 height 11
click at [162, 93] on select "[Selecione...] Segunda Terça Quarta Quinta Sexta Sábado Domingo" at bounding box center [283, 98] width 243 height 11
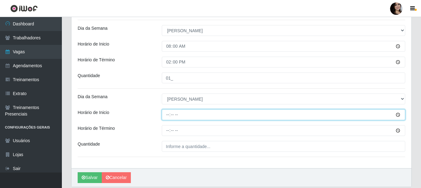
click at [168, 115] on input "Horário de Inicio" at bounding box center [283, 114] width 243 height 11
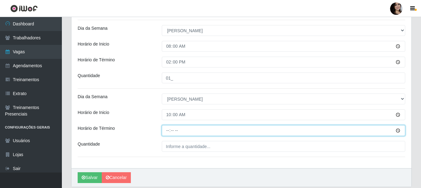
click at [166, 129] on input "Horário de Término" at bounding box center [283, 130] width 243 height 11
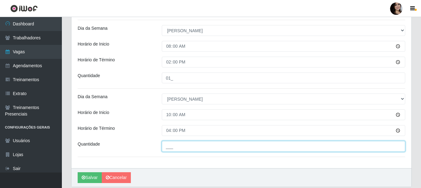
click at [187, 148] on input "___" at bounding box center [283, 146] width 243 height 11
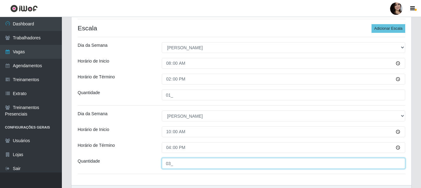
scroll to position [124, 0]
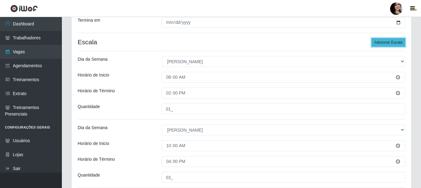
click at [392, 44] on button "Adicionar Escala" at bounding box center [388, 42] width 34 height 9
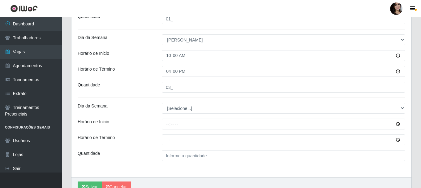
scroll to position [216, 0]
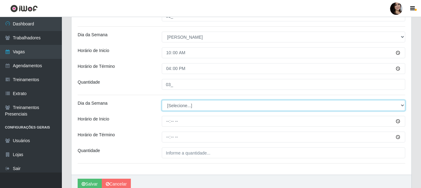
click at [403, 105] on select "[Selecione...] Segunda Terça Quarta Quinta Sexta Sábado Domingo" at bounding box center [283, 105] width 243 height 11
click at [162, 100] on select "[Selecione...] Segunda Terça Quarta Quinta Sexta Sábado Domingo" at bounding box center [283, 105] width 243 height 11
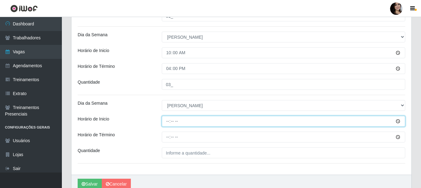
click at [168, 122] on input "Horário de Inicio" at bounding box center [283, 121] width 243 height 11
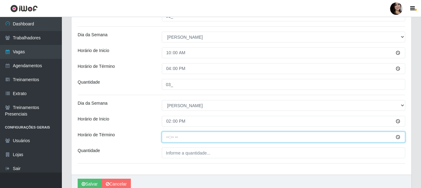
click at [168, 137] on input "Horário de Término" at bounding box center [283, 136] width 243 height 11
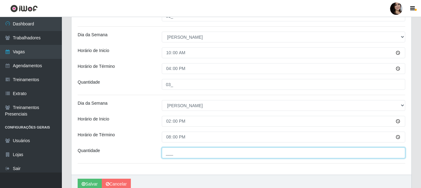
click at [191, 152] on input "___" at bounding box center [283, 152] width 243 height 11
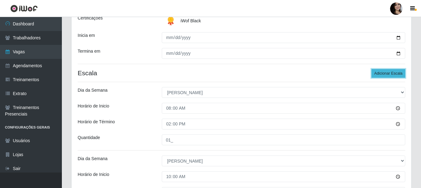
click at [385, 74] on button "Adicionar Escala" at bounding box center [388, 73] width 34 height 9
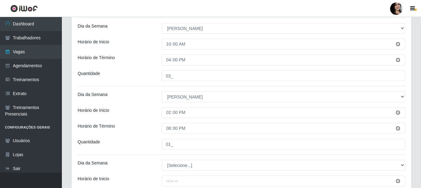
scroll to position [247, 0]
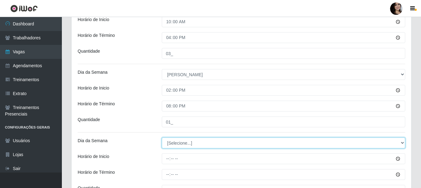
click at [197, 143] on select "[Selecione...] Segunda Terça Quarta Quinta Sexta Sábado Domingo" at bounding box center [283, 142] width 243 height 11
click at [162, 137] on select "[Selecione...] Segunda Terça Quarta Quinta Sexta Sábado Domingo" at bounding box center [283, 142] width 243 height 11
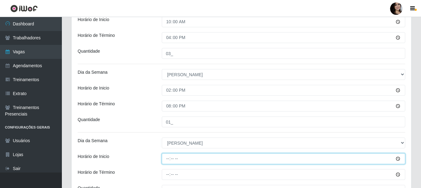
click at [166, 160] on input "Horário de Inicio" at bounding box center [283, 158] width 243 height 11
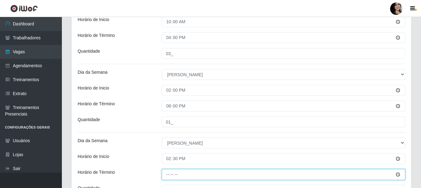
drag, startPoint x: 168, startPoint y: 173, endPoint x: 182, endPoint y: 182, distance: 16.5
click at [168, 174] on input "Horário de Término" at bounding box center [283, 174] width 243 height 11
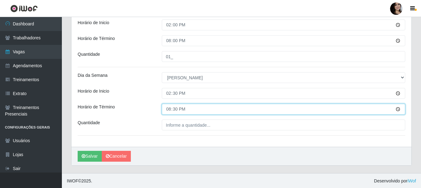
scroll to position [313, 0]
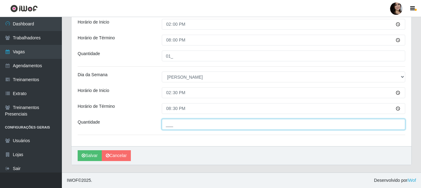
drag, startPoint x: 185, startPoint y: 123, endPoint x: 189, endPoint y: 129, distance: 7.4
click at [185, 123] on input "___" at bounding box center [283, 124] width 243 height 11
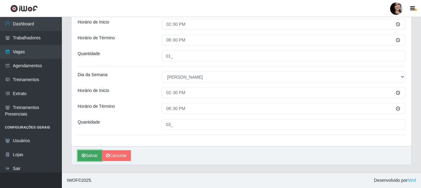
click at [91, 155] on button "Salvar" at bounding box center [90, 155] width 24 height 11
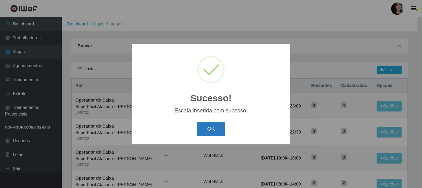
click at [222, 127] on button "OK" at bounding box center [211, 129] width 29 height 15
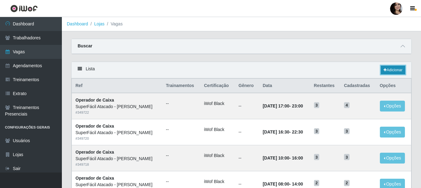
click at [391, 67] on link "Adicionar" at bounding box center [392, 70] width 24 height 9
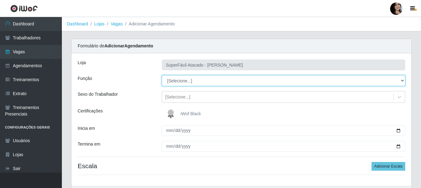
click at [401, 80] on select "[Selecione...] Embalador Embalador + Embalador ++ Operador de Caixa Operador de…" at bounding box center [283, 80] width 243 height 11
click at [162, 75] on select "[Selecione...] Embalador Embalador + Embalador ++ Operador de Caixa Operador de…" at bounding box center [283, 80] width 243 height 11
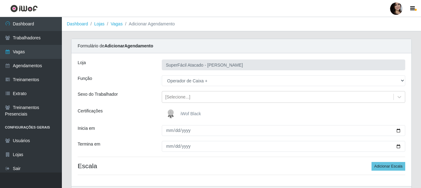
click at [189, 112] on span "iWof Black" at bounding box center [190, 113] width 20 height 5
click at [0, 0] on input "iWof Black" at bounding box center [0, 0] width 0 height 0
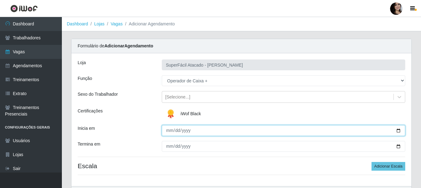
click at [398, 130] on input "Inicia em" at bounding box center [283, 130] width 243 height 11
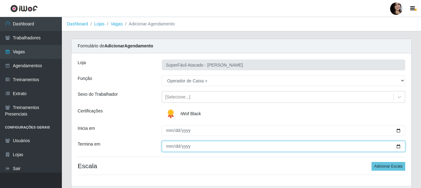
click at [397, 146] on input "Termina em" at bounding box center [283, 146] width 243 height 11
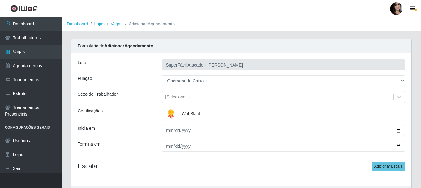
click at [372, 166] on h4 "Escala Adicionar Escala" at bounding box center [241, 166] width 327 height 8
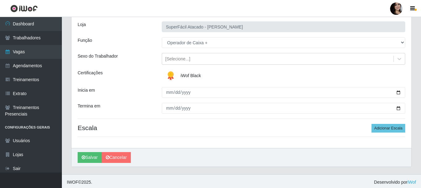
scroll to position [40, 0]
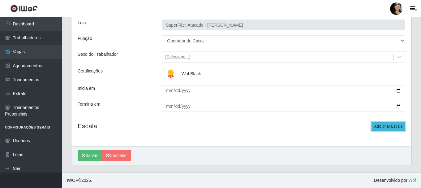
click at [380, 123] on button "Adicionar Escala" at bounding box center [388, 126] width 34 height 9
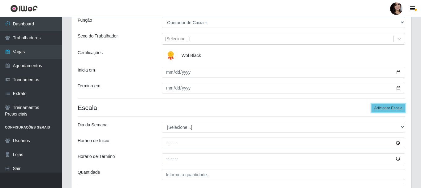
scroll to position [71, 0]
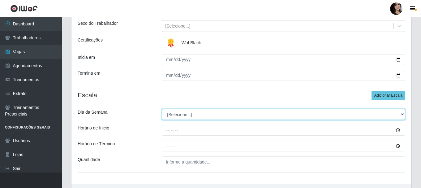
click at [385, 112] on select "[Selecione...] Segunda Terça Quarta Quinta Sexta Sábado Domingo" at bounding box center [283, 114] width 243 height 11
click at [162, 109] on select "[Selecione...] Segunda Terça Quarta Quinta Sexta Sábado Domingo" at bounding box center [283, 114] width 243 height 11
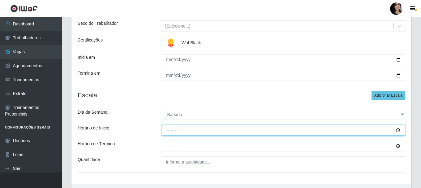
drag, startPoint x: 167, startPoint y: 129, endPoint x: 169, endPoint y: 132, distance: 3.6
click at [168, 129] on input "Horário de Inicio" at bounding box center [283, 130] width 243 height 11
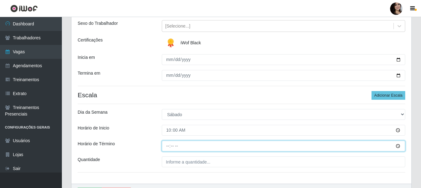
drag, startPoint x: 168, startPoint y: 146, endPoint x: 172, endPoint y: 151, distance: 7.0
click at [168, 145] on input "Horário de Término" at bounding box center [283, 145] width 243 height 11
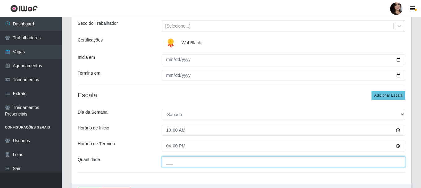
click at [205, 164] on input "___" at bounding box center [283, 161] width 243 height 11
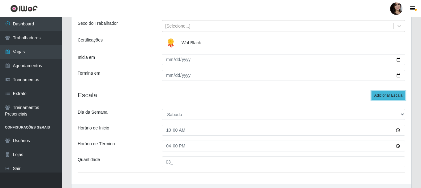
click at [383, 96] on button "Adicionar Escala" at bounding box center [388, 95] width 34 height 9
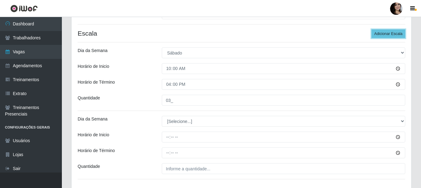
scroll to position [133, 0]
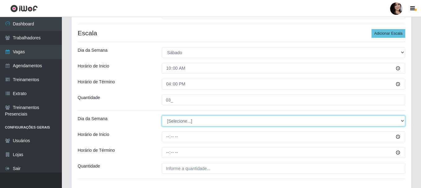
click at [216, 118] on select "[Selecione...] Segunda Terça Quarta Quinta Sexta Sábado Domingo" at bounding box center [283, 120] width 243 height 11
click at [162, 115] on select "[Selecione...] Segunda Terça Quarta Quinta Sexta Sábado Domingo" at bounding box center [283, 120] width 243 height 11
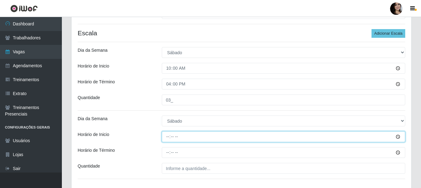
click at [167, 137] on input "Horário de Inicio" at bounding box center [283, 136] width 243 height 11
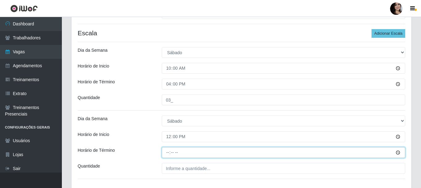
click at [167, 151] on input "Horário de Término" at bounding box center [283, 152] width 243 height 11
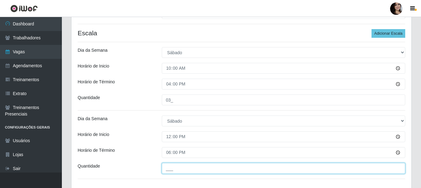
click at [200, 170] on input "___" at bounding box center [283, 168] width 243 height 11
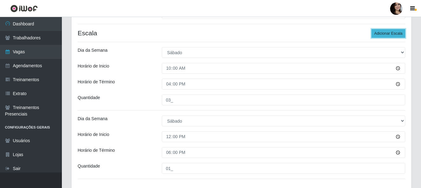
click at [389, 33] on button "Adicionar Escala" at bounding box center [388, 33] width 34 height 9
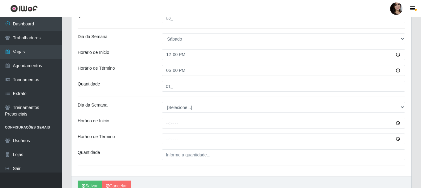
scroll to position [225, 0]
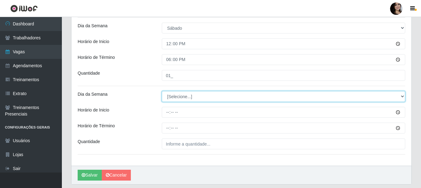
click at [300, 97] on select "[Selecione...] Segunda Terça Quarta Quinta Sexta Sábado Domingo" at bounding box center [283, 96] width 243 height 11
click at [162, 91] on select "[Selecione...] Segunda Terça Quarta Quinta Sexta Sábado Domingo" at bounding box center [283, 96] width 243 height 11
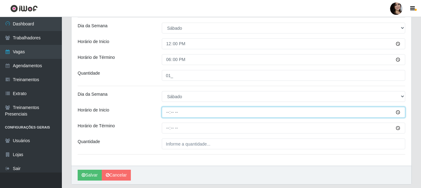
click at [167, 112] on input "Horário de Inicio" at bounding box center [283, 112] width 243 height 11
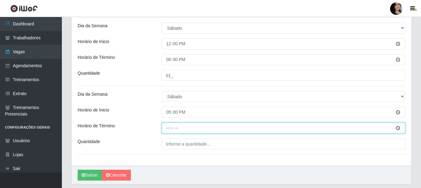
drag, startPoint x: 168, startPoint y: 128, endPoint x: 247, endPoint y: 143, distance: 80.2
click at [168, 128] on input "Horário de Término" at bounding box center [283, 127] width 243 height 11
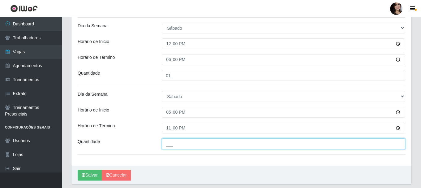
click at [243, 146] on input "___" at bounding box center [283, 143] width 243 height 11
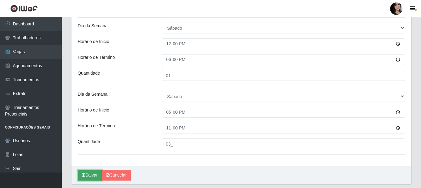
click at [87, 176] on button "Salvar" at bounding box center [90, 174] width 24 height 11
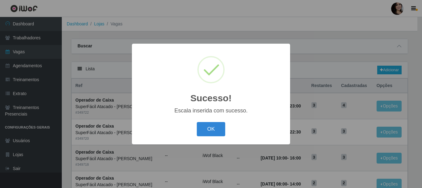
drag, startPoint x: 215, startPoint y: 133, endPoint x: 226, endPoint y: 139, distance: 12.6
click at [216, 132] on button "OK" at bounding box center [211, 129] width 29 height 15
